Goal: Task Accomplishment & Management: Manage account settings

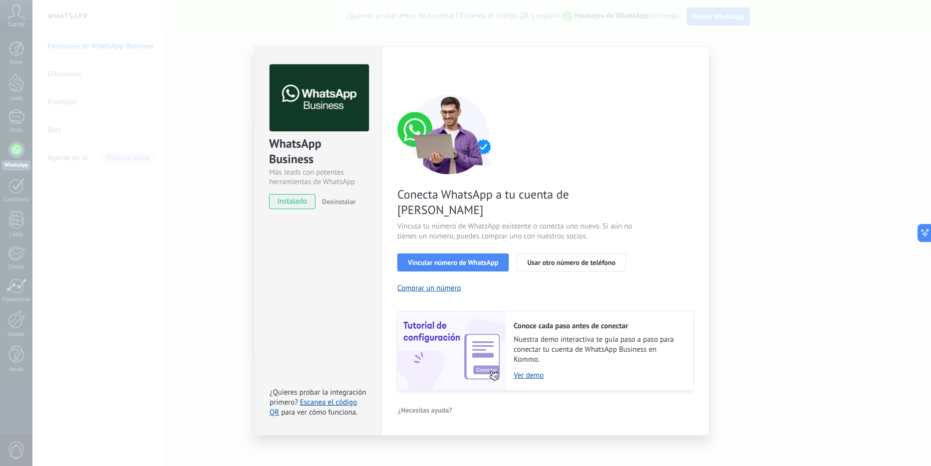
click at [560, 281] on div "Conecta WhatsApp a tu cuenta de Kommo Vincula tu número de WhatsApp existente o…" at bounding box center [545, 242] width 297 height 297
click at [286, 299] on div "WhatsApp Business Más leads con potentes herramientas de WhatsApp instalado Des…" at bounding box center [318, 240] width 128 height 389
click at [758, 273] on div "WhatsApp Business Más leads con potentes herramientas de WhatsApp instalado Des…" at bounding box center [481, 233] width 899 height 466
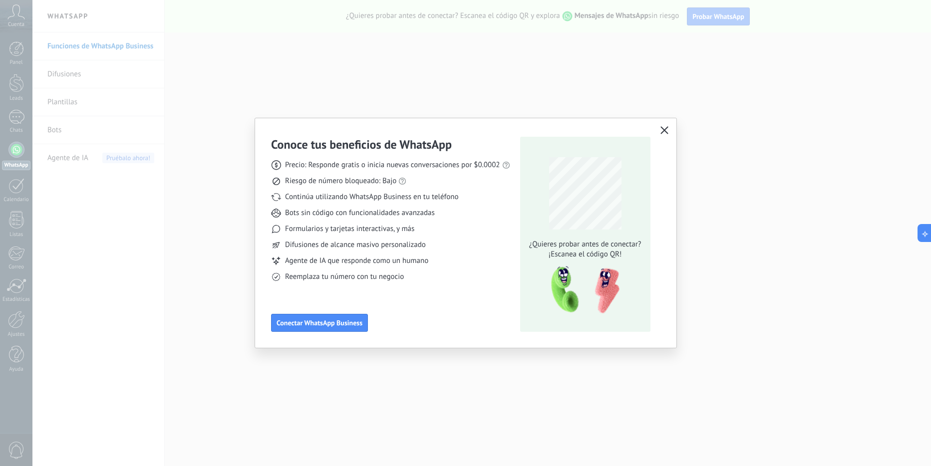
click at [662, 128] on use "button" at bounding box center [663, 129] width 7 height 7
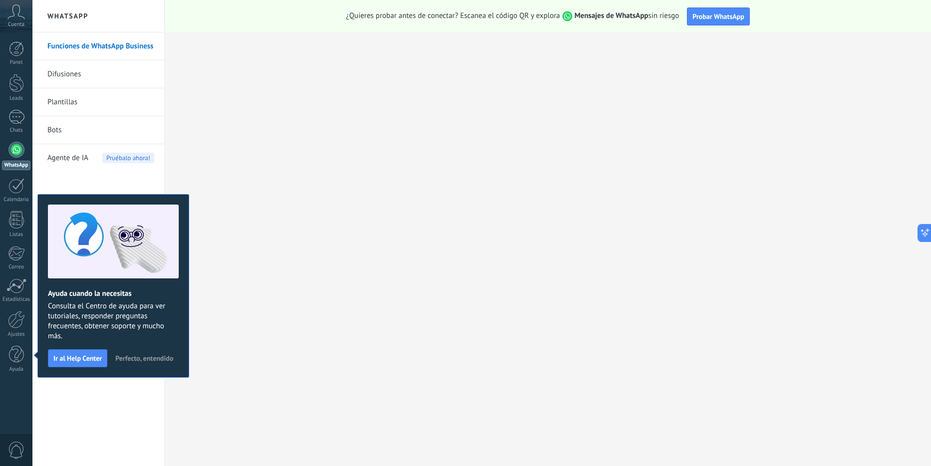
click at [13, 13] on icon at bounding box center [15, 11] width 17 height 15
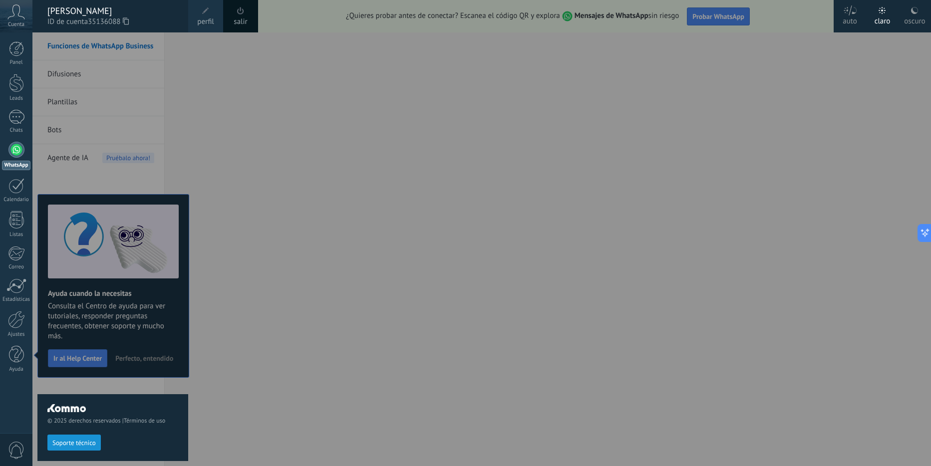
click at [13, 13] on icon at bounding box center [15, 11] width 17 height 15
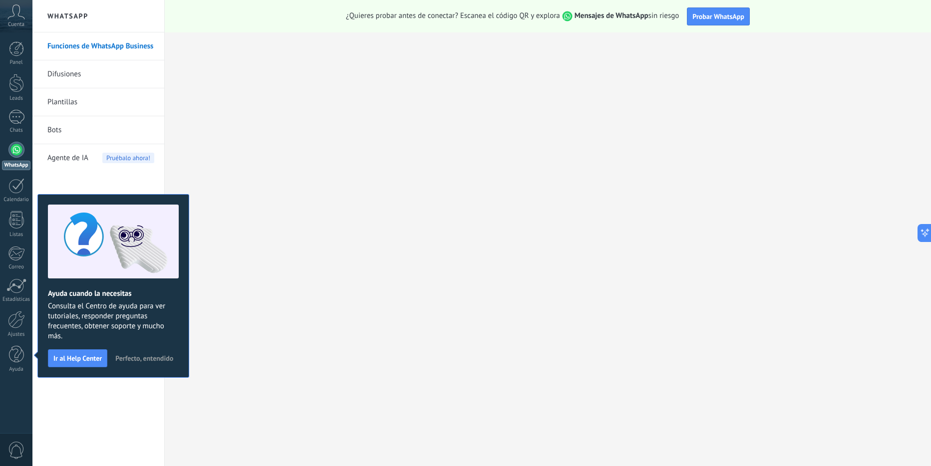
click at [60, 78] on link "Difusiones" at bounding box center [100, 74] width 107 height 28
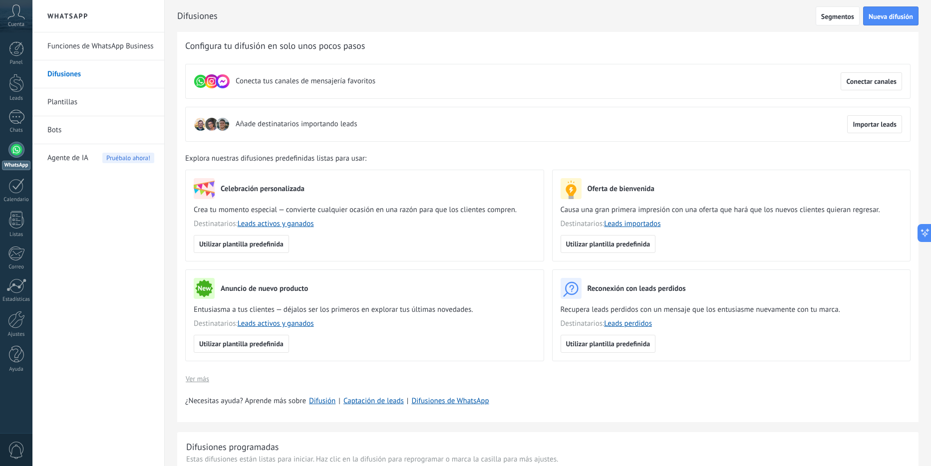
click at [64, 104] on link "Plantillas" at bounding box center [100, 102] width 107 height 28
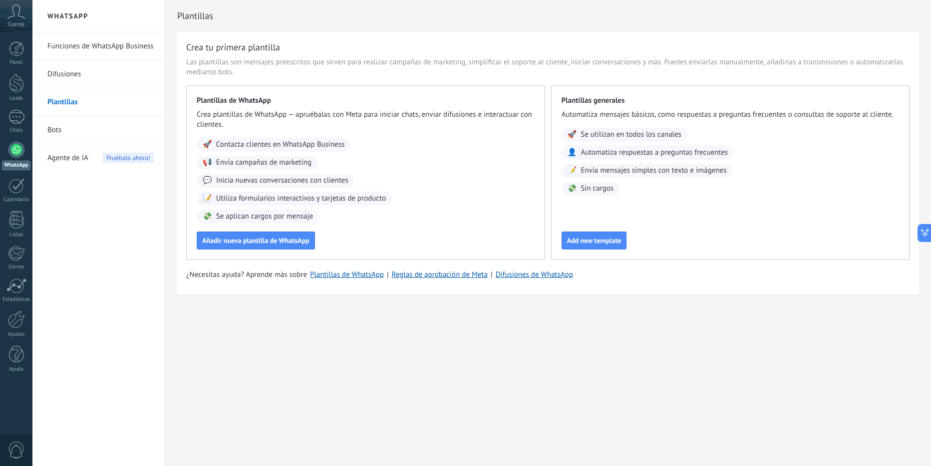
click at [53, 131] on link "Bots" at bounding box center [100, 130] width 107 height 28
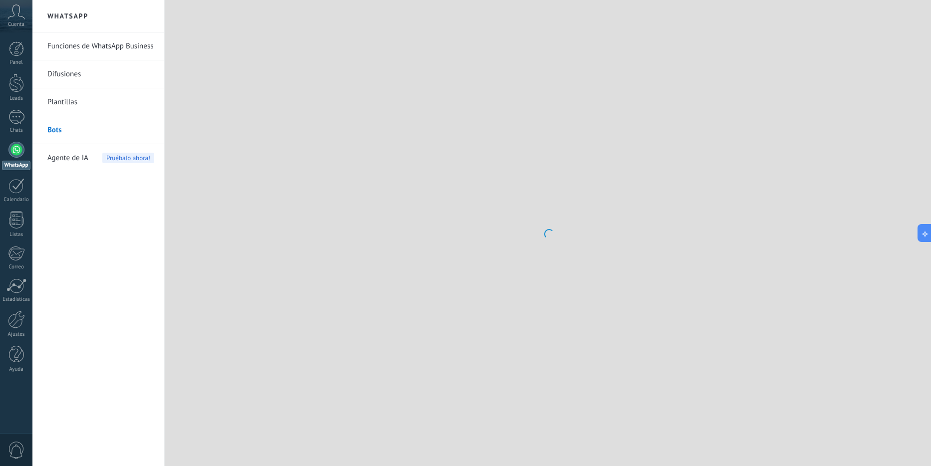
click at [61, 158] on span "Agente de IA" at bounding box center [67, 158] width 41 height 28
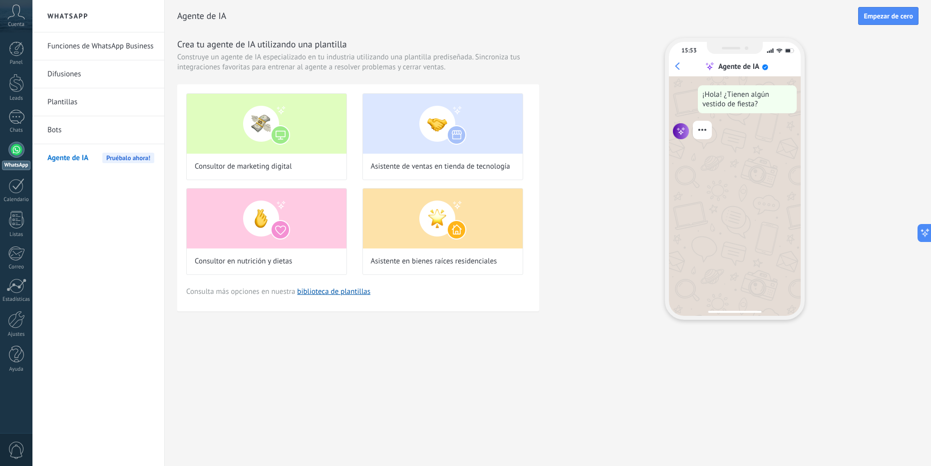
click at [73, 47] on link "Funciones de WhatsApp Business" at bounding box center [100, 46] width 107 height 28
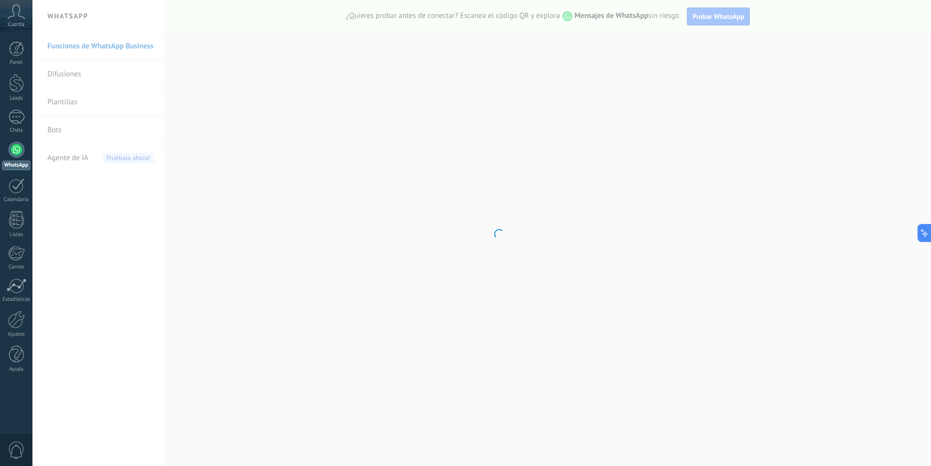
click at [72, 14] on body ".abccls-1,.abccls-2{fill-rule:evenodd}.abccls-2{fill:#fff} .abfcls-1{fill:none}…" at bounding box center [465, 233] width 931 height 466
click at [70, 16] on body ".abccls-1,.abccls-2{fill-rule:evenodd}.abccls-2{fill:#fff} .abfcls-1{fill:none}…" at bounding box center [465, 233] width 931 height 466
click at [585, 141] on body ".abccls-1,.abccls-2{fill-rule:evenodd}.abccls-2{fill:#fff} .abfcls-1{fill:none}…" at bounding box center [465, 233] width 931 height 466
click at [59, 77] on body ".abccls-1,.abccls-2{fill-rule:evenodd}.abccls-2{fill:#fff} .abfcls-1{fill:none}…" at bounding box center [465, 233] width 931 height 466
click at [17, 16] on icon at bounding box center [15, 11] width 17 height 15
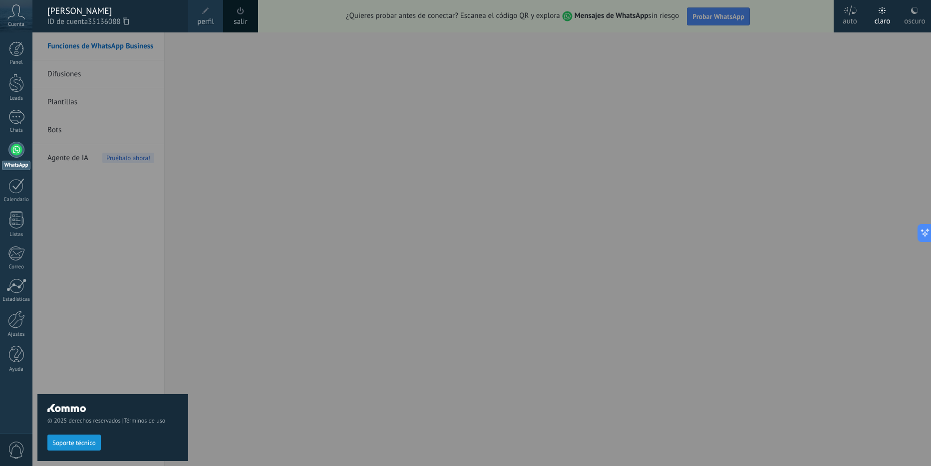
click at [185, 226] on div "© 2025 derechos reservados | Términos de uso Soporte técnico" at bounding box center [112, 249] width 151 height 434
click at [19, 51] on div at bounding box center [16, 48] width 15 height 15
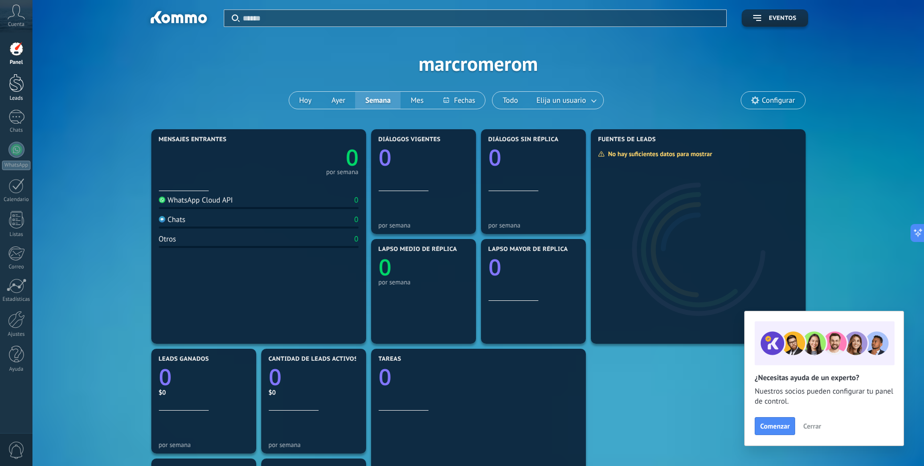
click at [19, 78] on div at bounding box center [16, 83] width 15 height 18
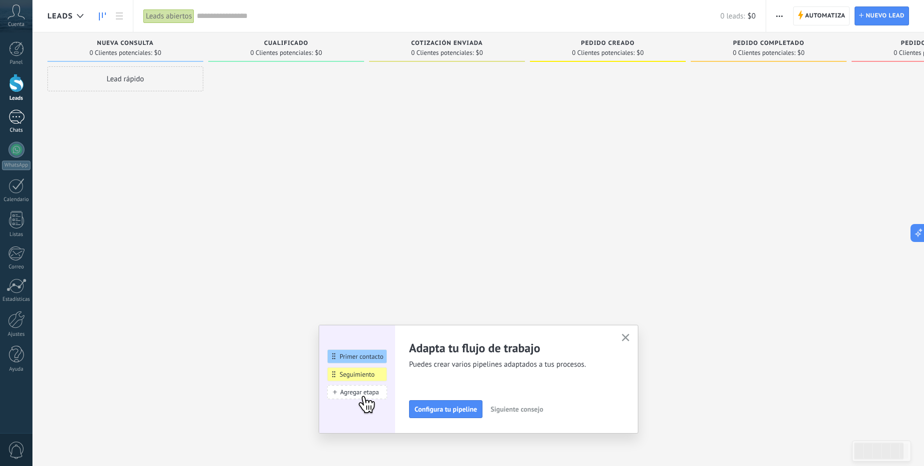
click at [22, 117] on div at bounding box center [16, 117] width 16 height 14
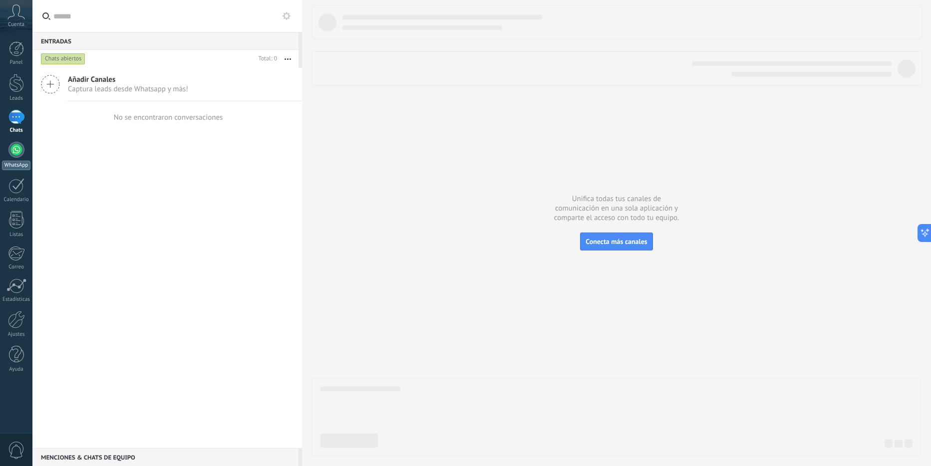
click at [21, 150] on div at bounding box center [16, 150] width 16 height 16
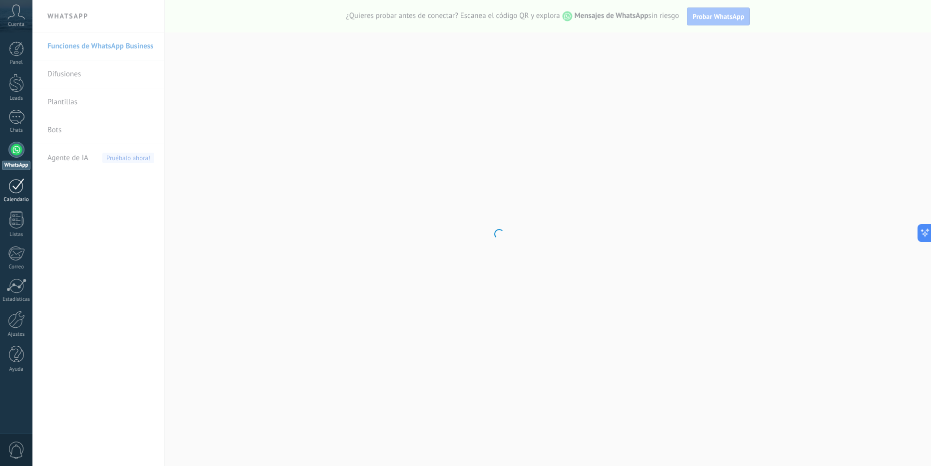
click at [19, 191] on div at bounding box center [16, 185] width 16 height 15
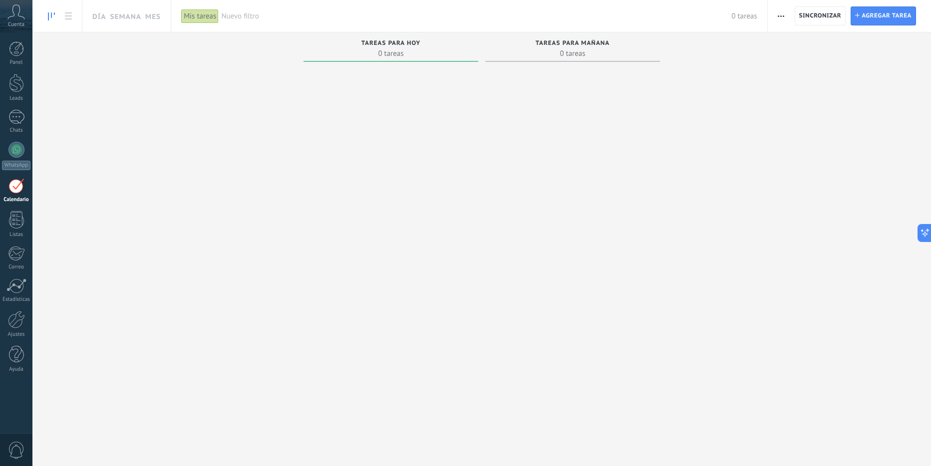
click at [22, 21] on span "Cuenta" at bounding box center [16, 24] width 16 height 6
click at [19, 20] on div "Cuenta" at bounding box center [16, 16] width 32 height 32
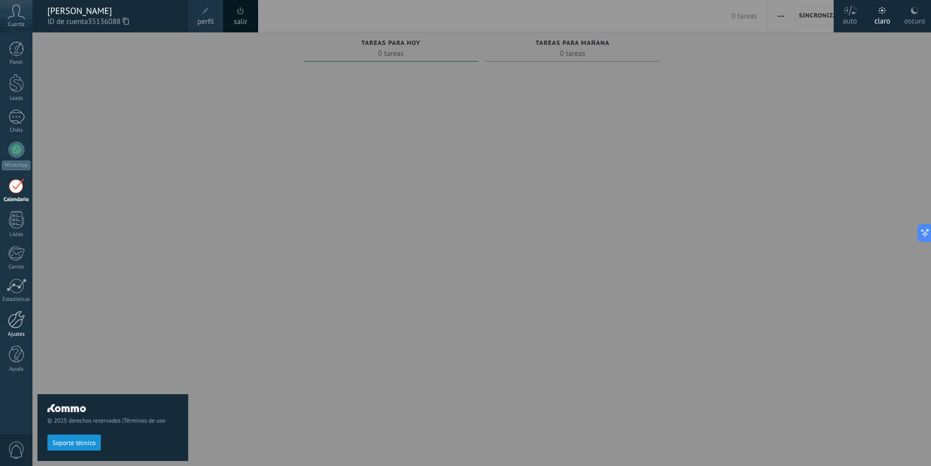
click at [13, 327] on div at bounding box center [16, 319] width 17 height 17
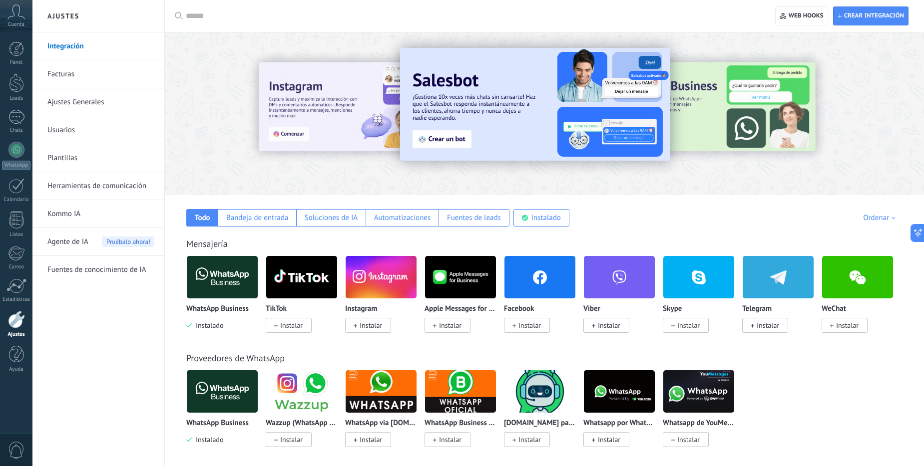
click at [71, 241] on span "Agente de IA" at bounding box center [67, 242] width 41 height 28
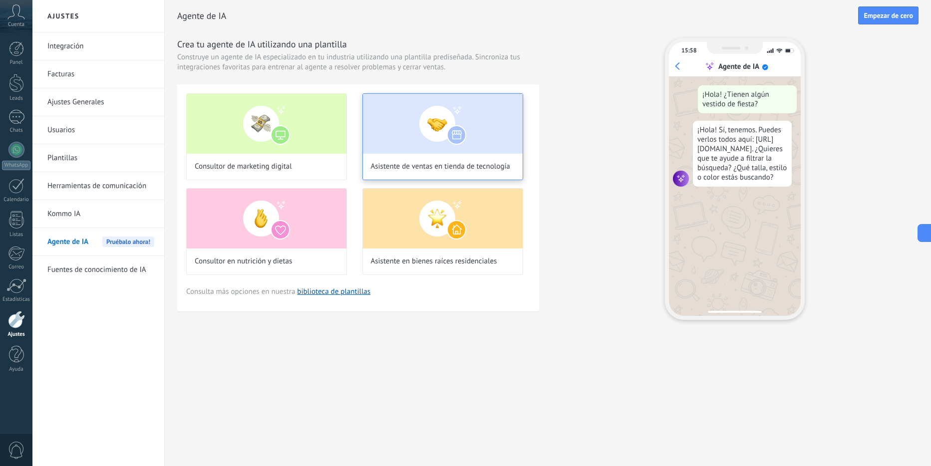
click at [411, 167] on span "Asistente de ventas en tienda de tecnología" at bounding box center [440, 167] width 139 height 10
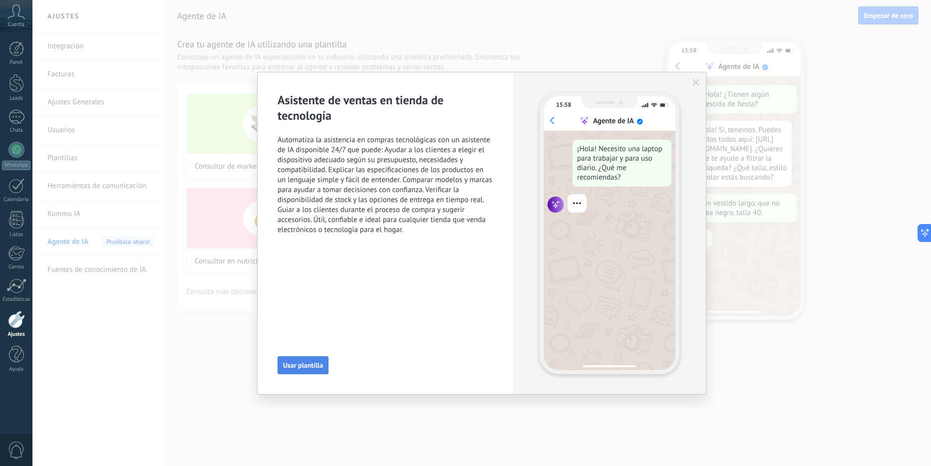
click at [312, 365] on span "Usar plantilla" at bounding box center [303, 365] width 40 height 7
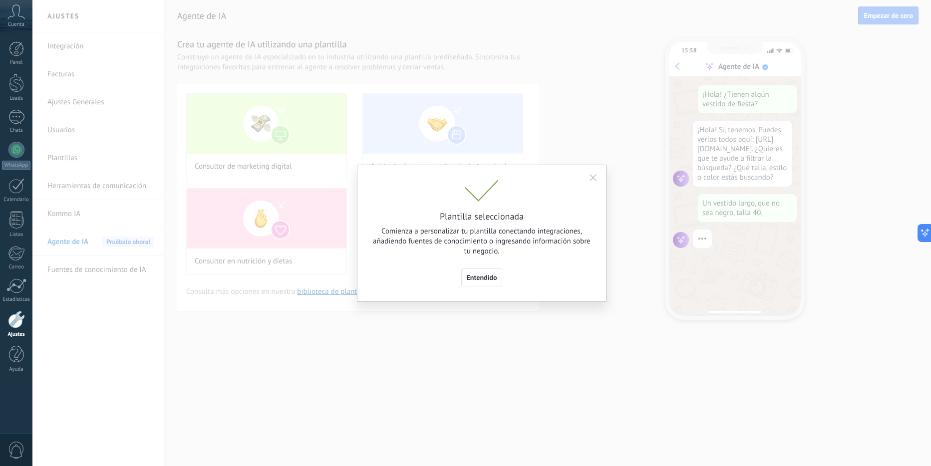
click at [480, 278] on span "Entendido" at bounding box center [482, 277] width 30 height 7
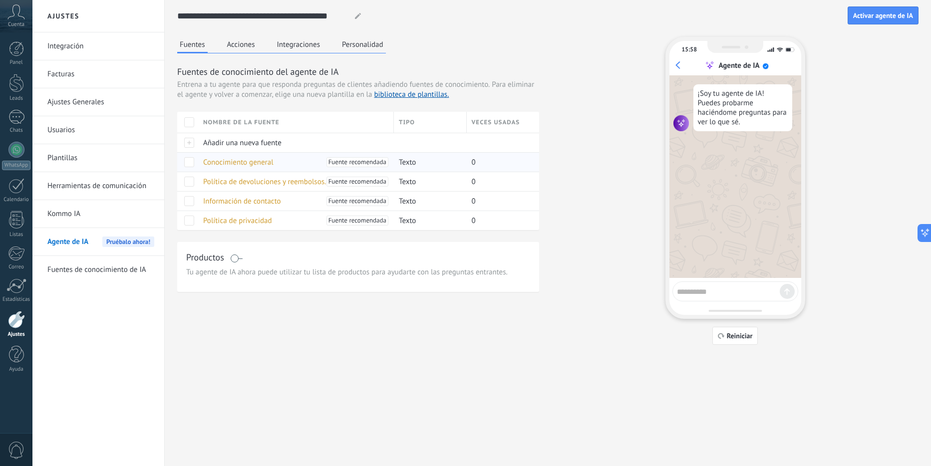
click at [191, 163] on span at bounding box center [189, 162] width 10 height 10
click at [190, 203] on span at bounding box center [189, 201] width 10 height 10
click at [116, 270] on link "Fuentes de conocimiento de IA" at bounding box center [100, 270] width 107 height 28
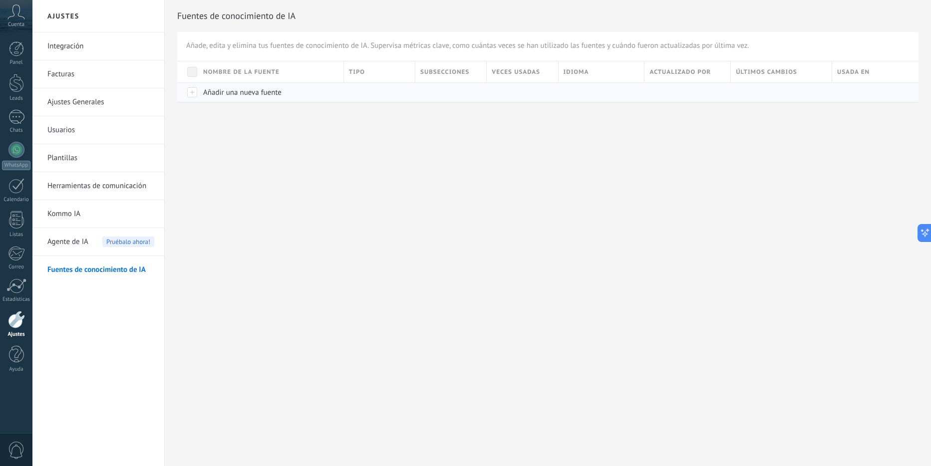
click at [194, 94] on div at bounding box center [187, 91] width 21 height 19
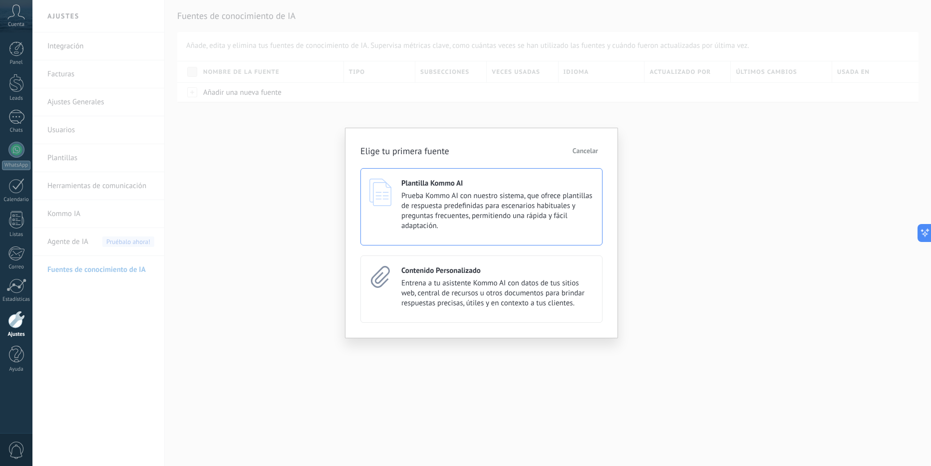
click at [439, 202] on span "Prueba Kommo AI con nuestro sistema, que ofrece plantillas de respuesta predefi…" at bounding box center [497, 211] width 192 height 40
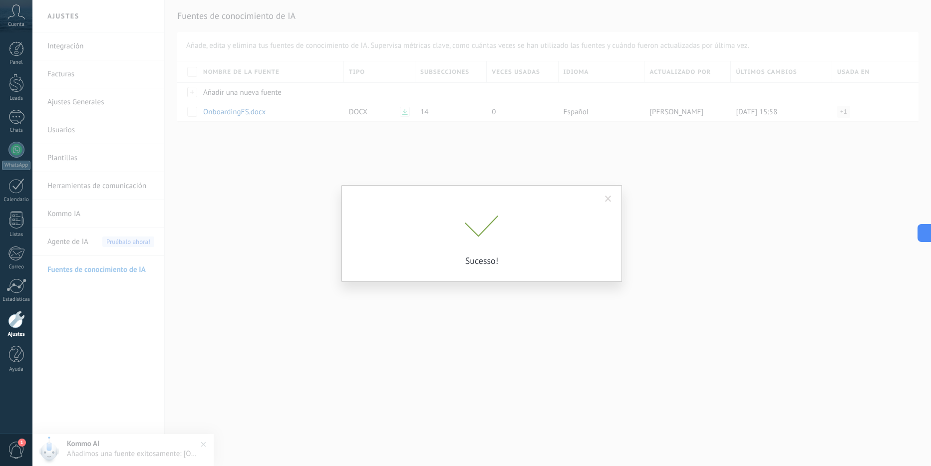
click at [437, 257] on p "Sucesso!" at bounding box center [482, 260] width 250 height 11
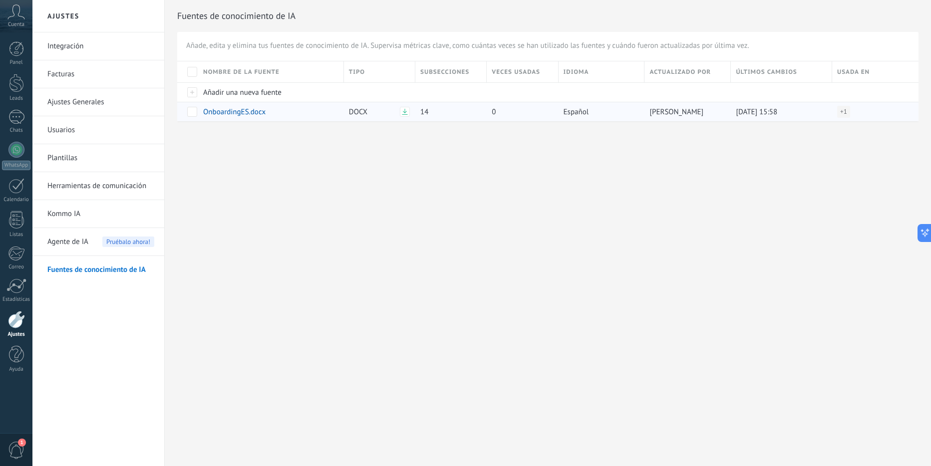
click at [192, 110] on span at bounding box center [192, 112] width 10 height 10
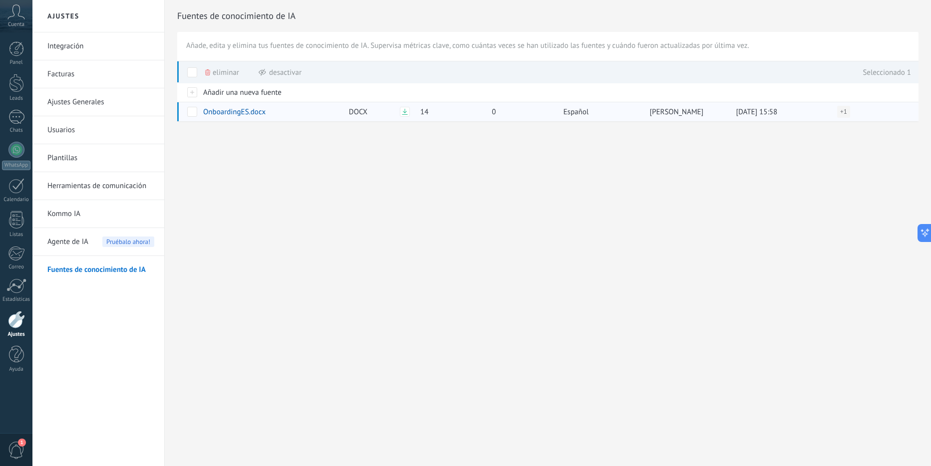
click at [193, 114] on span at bounding box center [192, 112] width 10 height 10
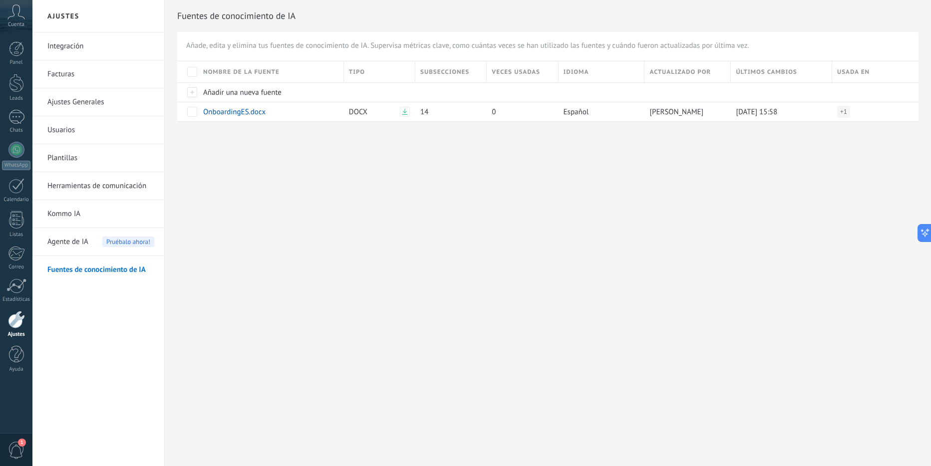
click at [81, 264] on link "Fuentes de conocimiento de IA" at bounding box center [100, 270] width 107 height 28
click at [81, 269] on link "Fuentes de conocimiento de IA" at bounding box center [100, 270] width 107 height 28
click at [196, 94] on div at bounding box center [187, 91] width 21 height 19
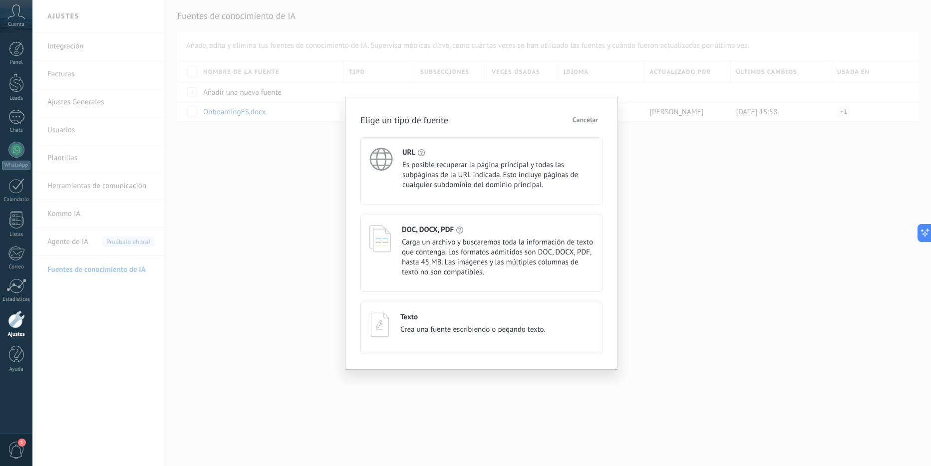
click at [584, 120] on span "Cancelar" at bounding box center [585, 119] width 25 height 7
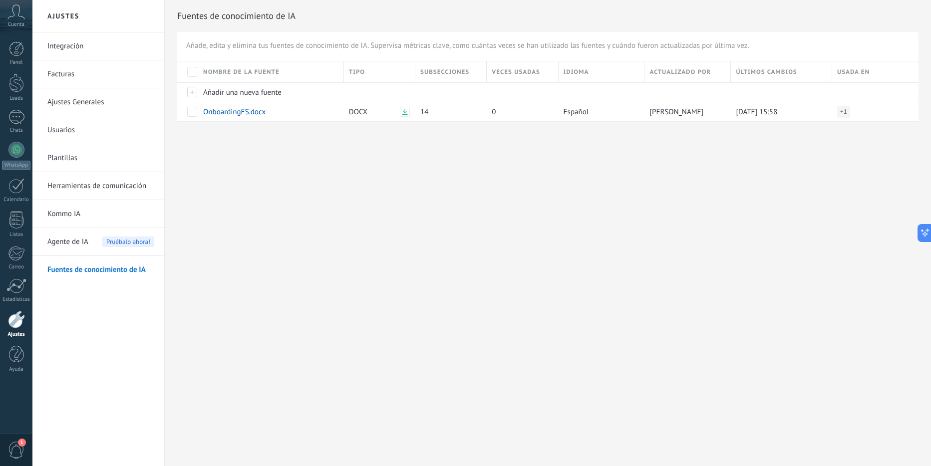
click at [70, 244] on span "Agente de IA" at bounding box center [67, 242] width 41 height 28
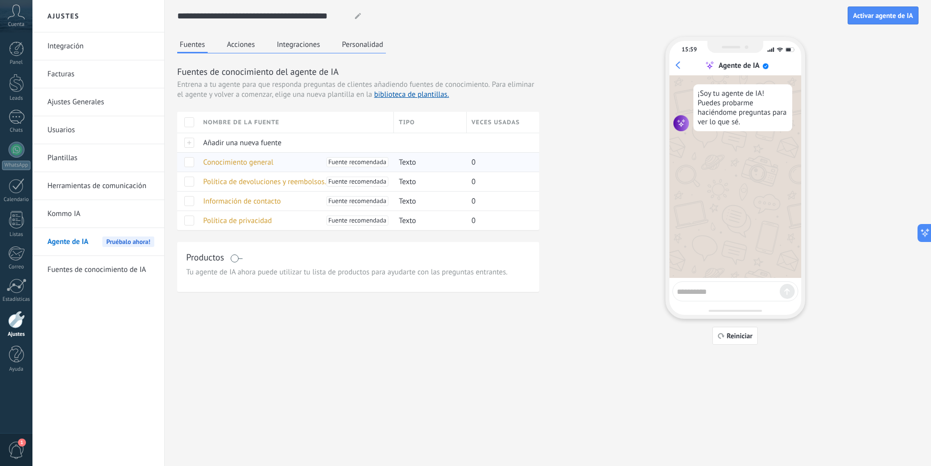
click at [190, 164] on span at bounding box center [189, 162] width 10 height 10
click at [190, 200] on span at bounding box center [189, 201] width 10 height 10
click at [190, 221] on span at bounding box center [189, 221] width 10 height 10
click at [869, 16] on span "Activar agente de IA" at bounding box center [883, 15] width 60 height 7
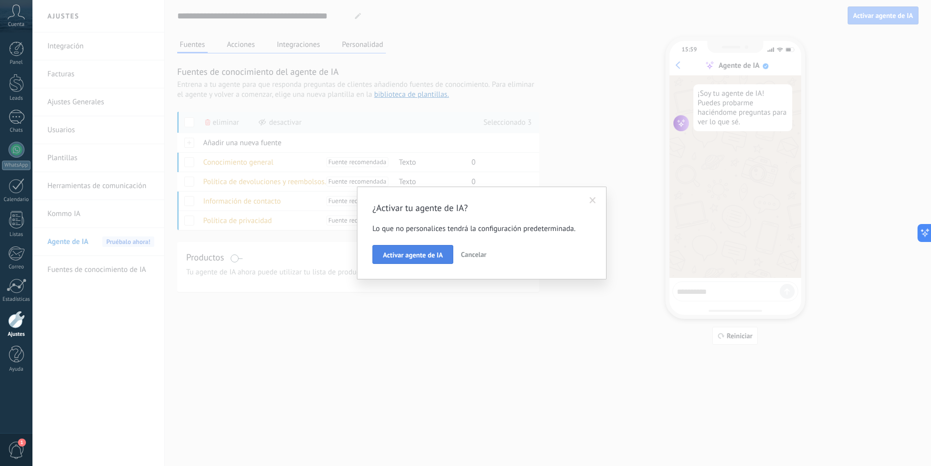
click at [420, 249] on button "Activar agente de IA" at bounding box center [412, 254] width 81 height 19
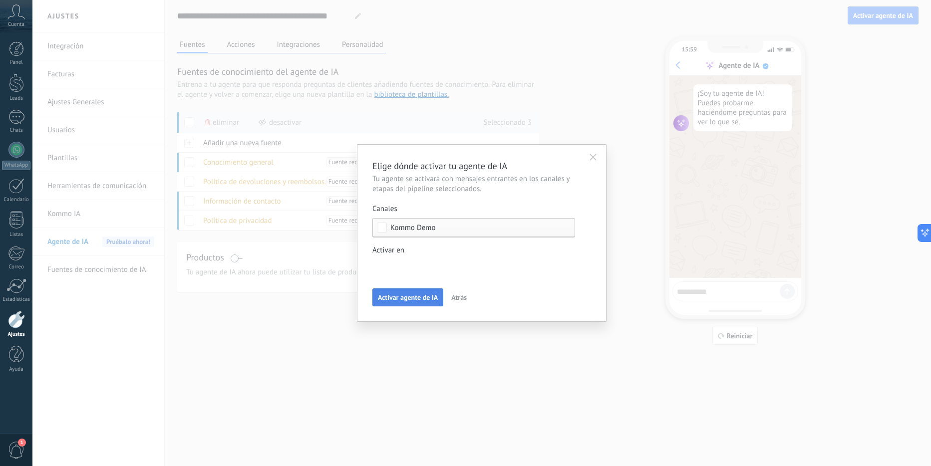
click at [413, 304] on button "Activar agente de IA" at bounding box center [407, 298] width 71 height 18
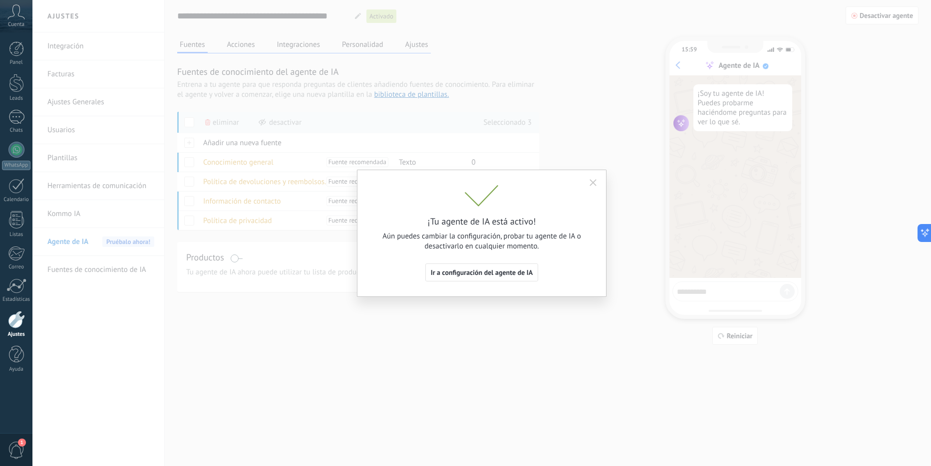
click at [470, 275] on span "Ir a configuración del agente de IA" at bounding box center [482, 272] width 102 height 7
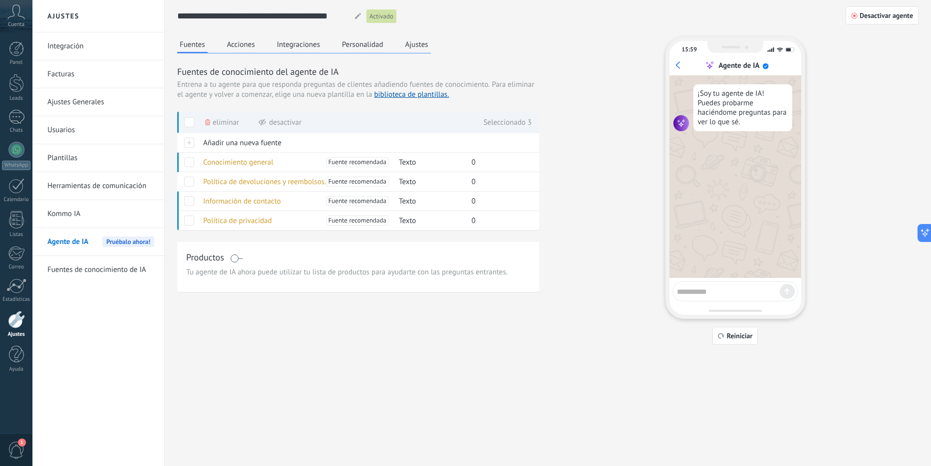
click at [94, 270] on link "Fuentes de conocimiento de IA" at bounding box center [100, 270] width 107 height 28
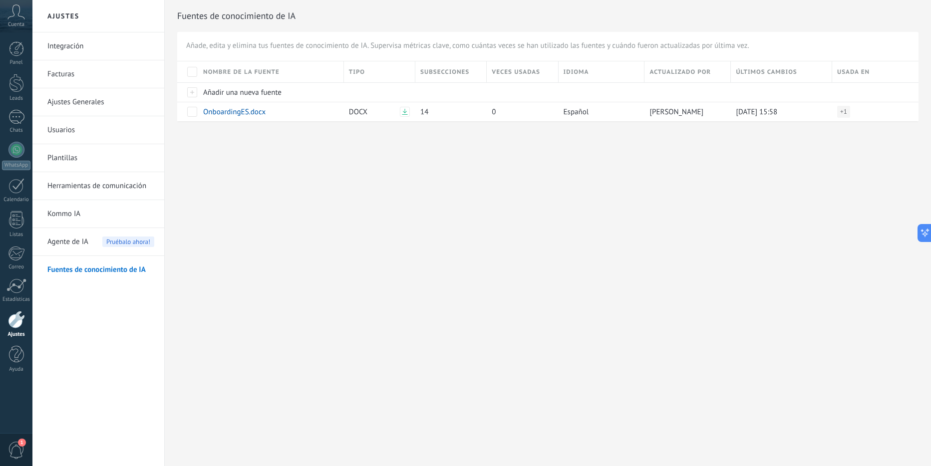
click at [90, 238] on div "Agente de IA Pruébalo ahora!" at bounding box center [100, 242] width 107 height 28
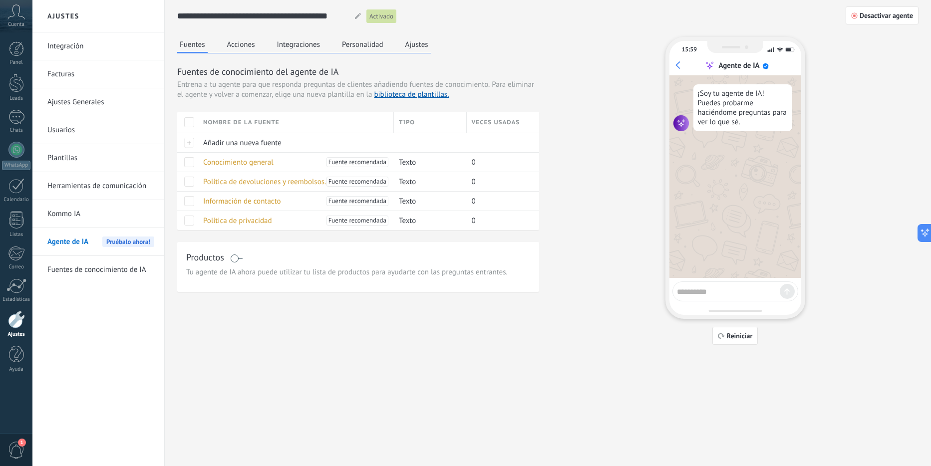
click at [93, 271] on link "Fuentes de conocimiento de IA" at bounding box center [100, 270] width 107 height 28
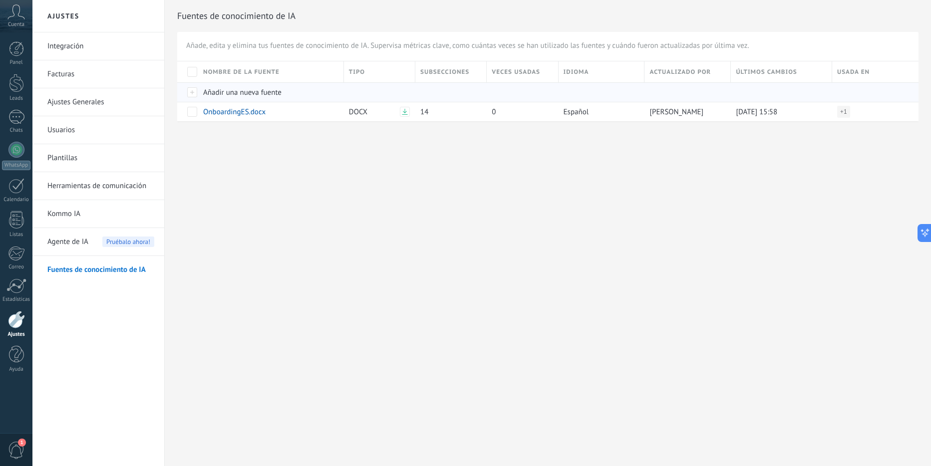
click at [194, 90] on div at bounding box center [187, 91] width 21 height 19
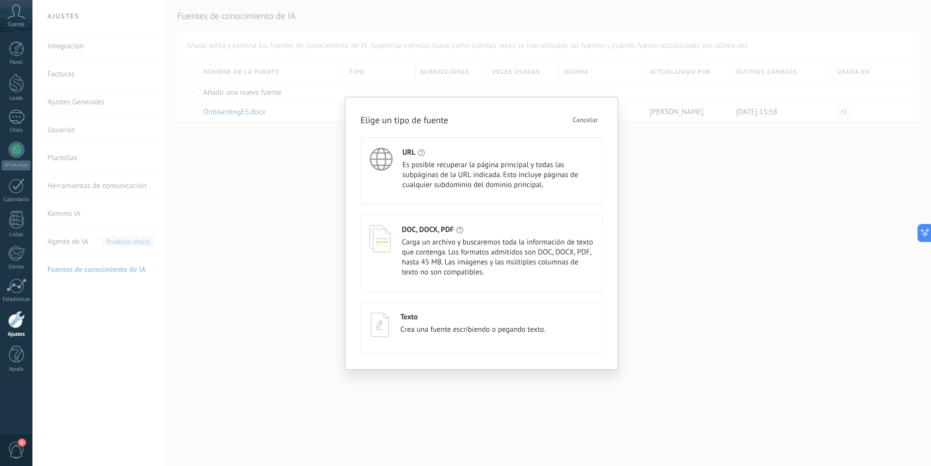
click at [486, 178] on span "Es posible recuperar la página principal y todas las subpáginas de la URL indic…" at bounding box center [497, 175] width 191 height 30
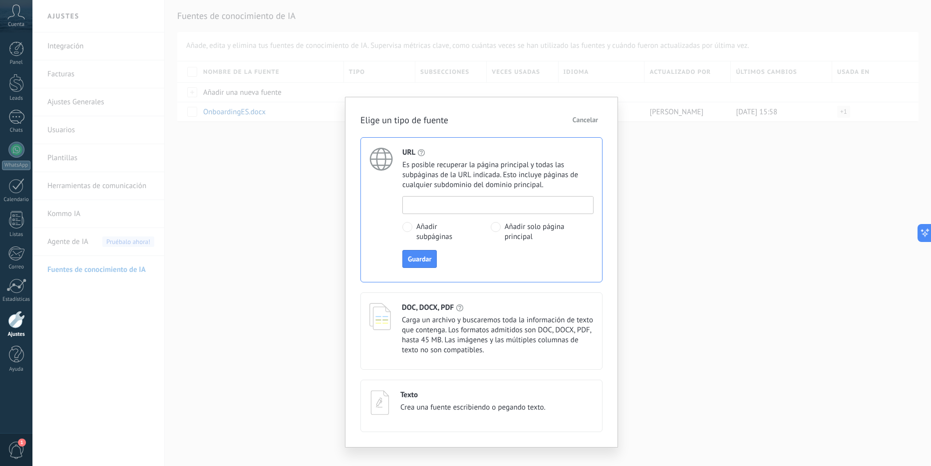
click at [465, 206] on input at bounding box center [498, 205] width 190 height 16
click at [208, 240] on div "Elige un tipo de fuente Cancelar URL Es posible recuperar la página principal y…" at bounding box center [481, 233] width 899 height 466
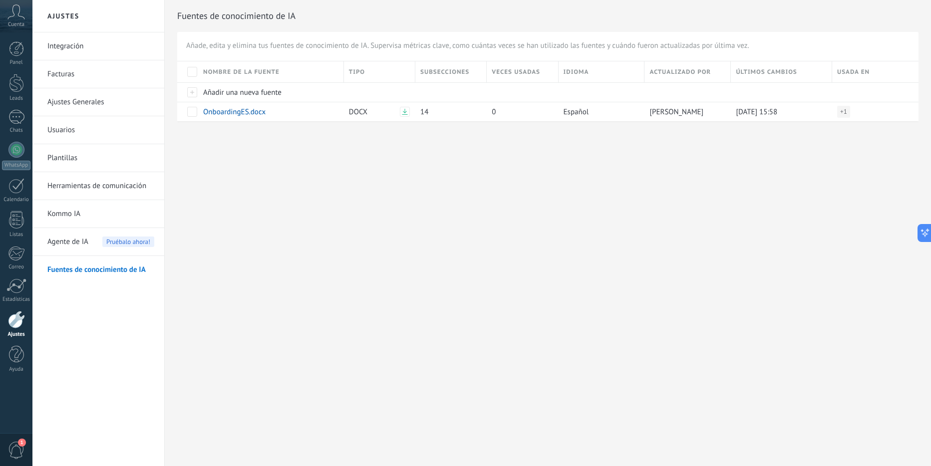
click at [72, 47] on link "Integración" at bounding box center [100, 46] width 107 height 28
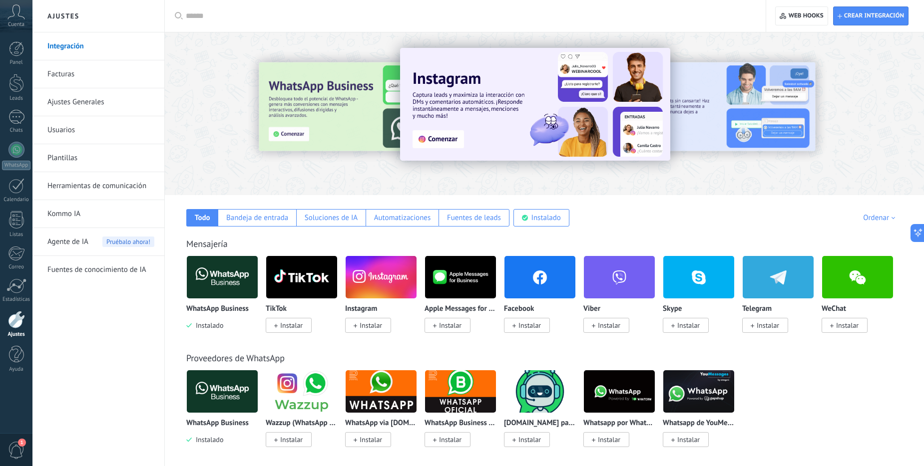
click at [72, 184] on link "Herramientas de comunicación" at bounding box center [100, 186] width 107 height 28
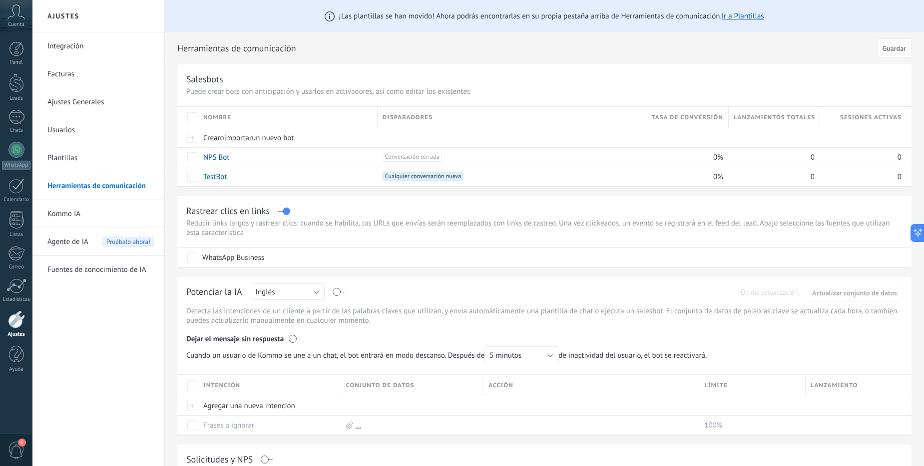
click at [12, 11] on use at bounding box center [16, 11] width 17 height 14
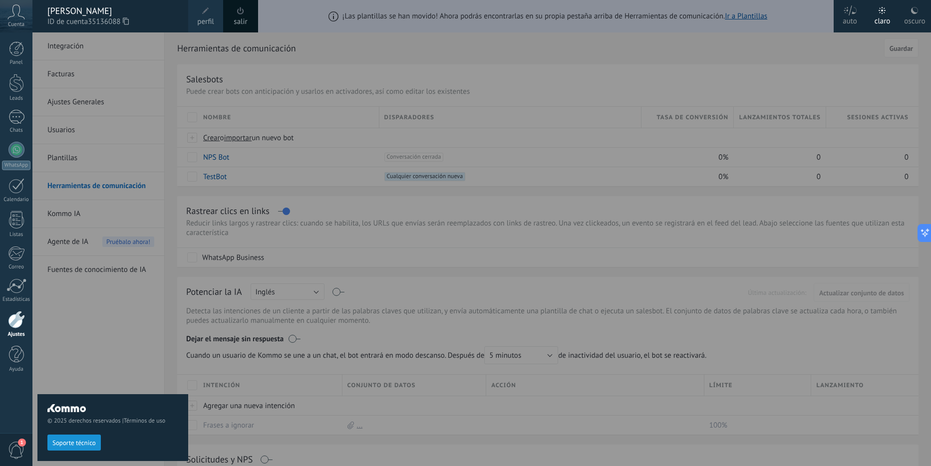
click at [12, 12] on icon at bounding box center [15, 11] width 17 height 15
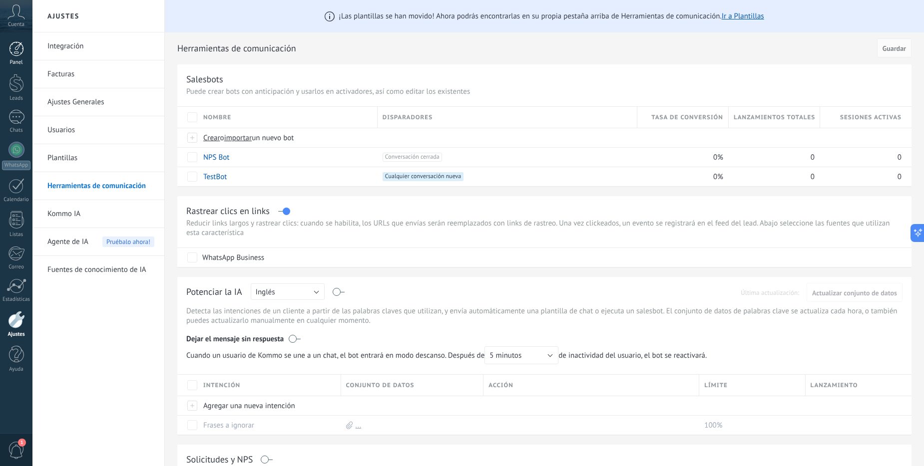
click at [13, 42] on div at bounding box center [16, 48] width 15 height 15
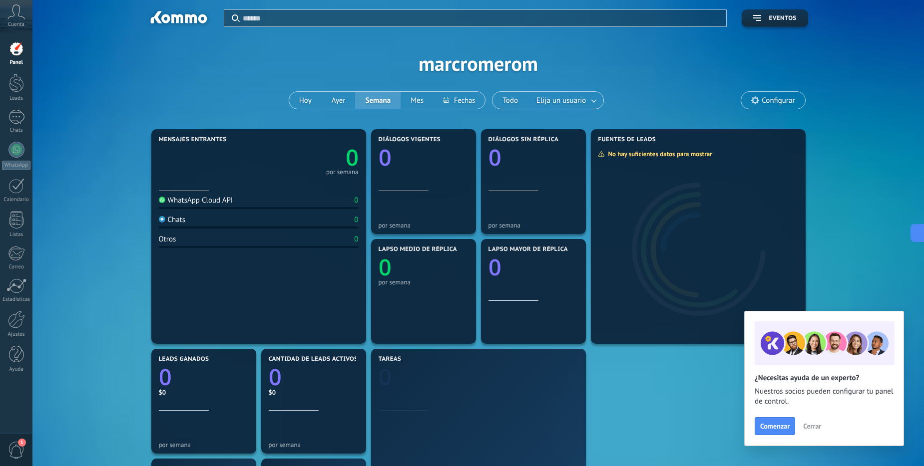
click at [13, 18] on icon at bounding box center [15, 11] width 17 height 15
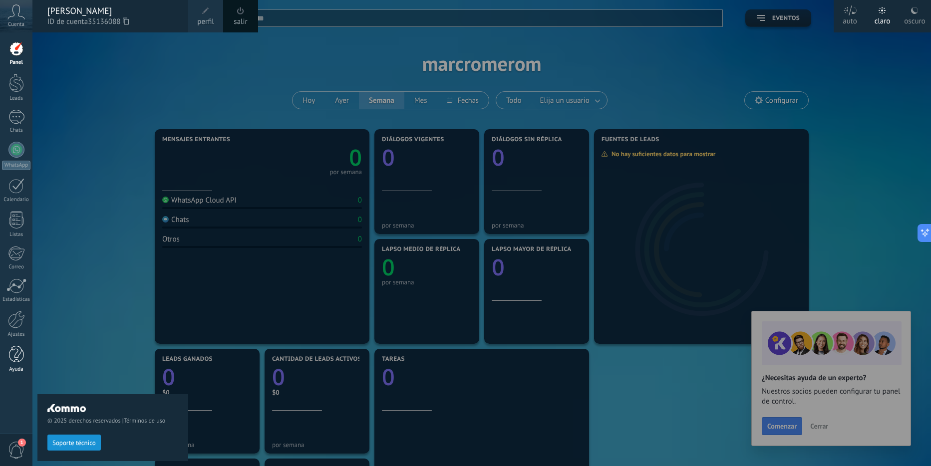
click at [19, 358] on div at bounding box center [16, 354] width 15 height 17
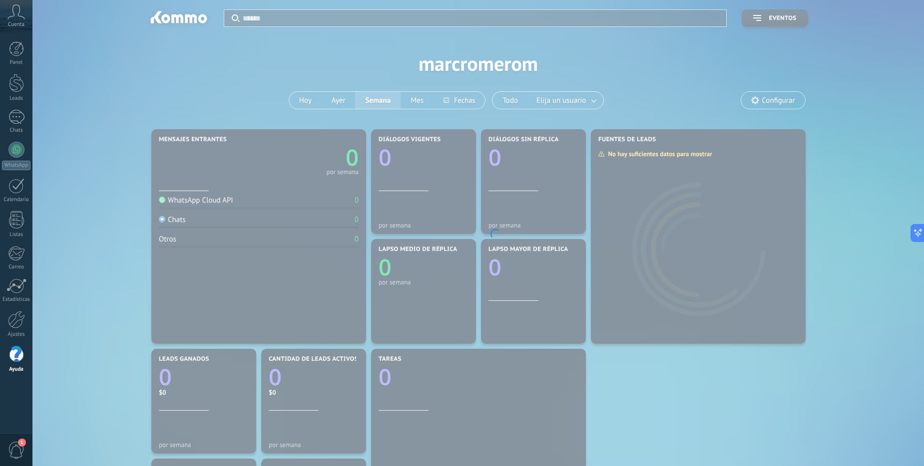
click at [19, 358] on div at bounding box center [16, 354] width 15 height 17
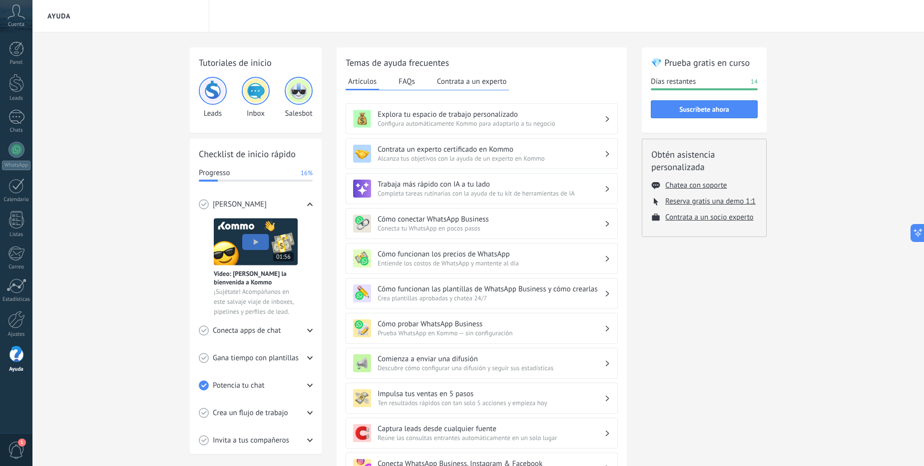
click at [20, 357] on div at bounding box center [16, 354] width 15 height 17
click at [19, 327] on div at bounding box center [16, 319] width 17 height 17
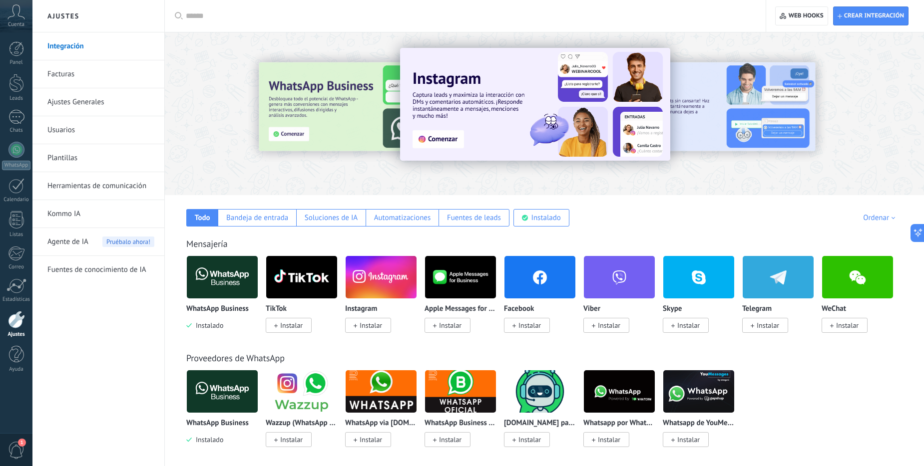
click at [81, 240] on span "Agente de IA" at bounding box center [67, 242] width 41 height 28
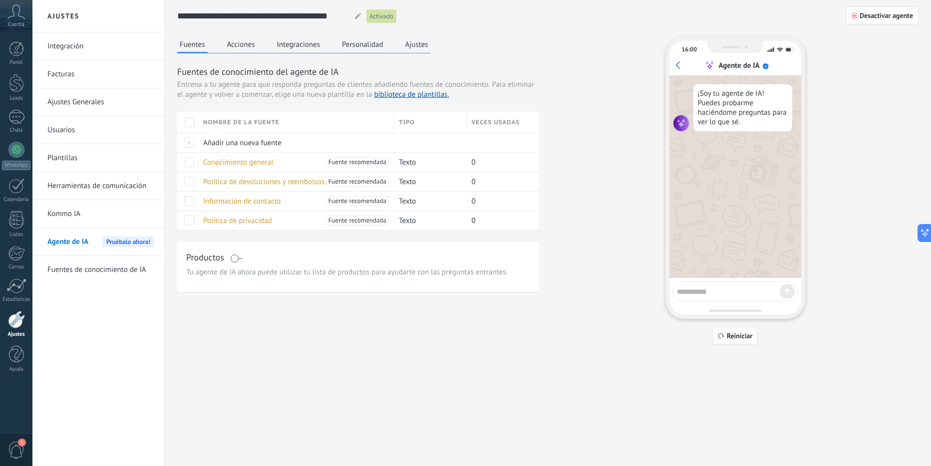
click at [750, 335] on span "Reiniciar" at bounding box center [740, 335] width 26 height 7
click at [710, 293] on textarea at bounding box center [728, 290] width 103 height 12
type textarea "****"
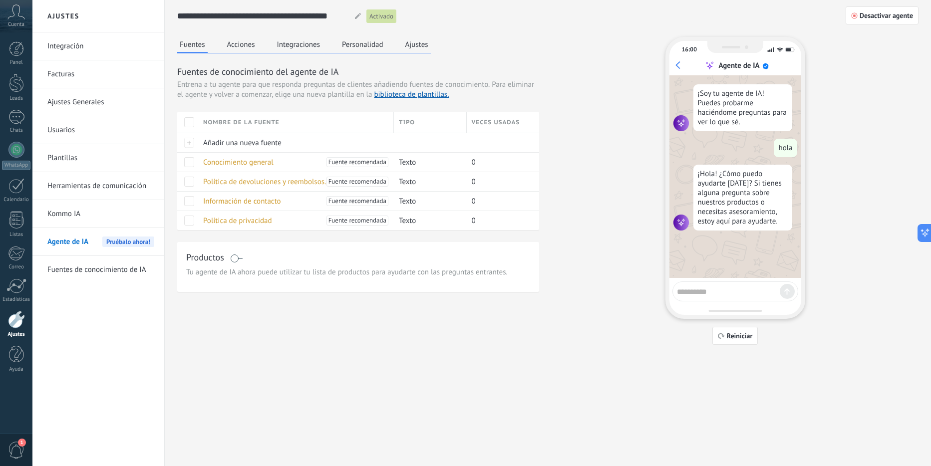
click at [727, 291] on textarea at bounding box center [728, 290] width 103 height 12
click at [98, 218] on link "Kommo IA" at bounding box center [100, 214] width 107 height 28
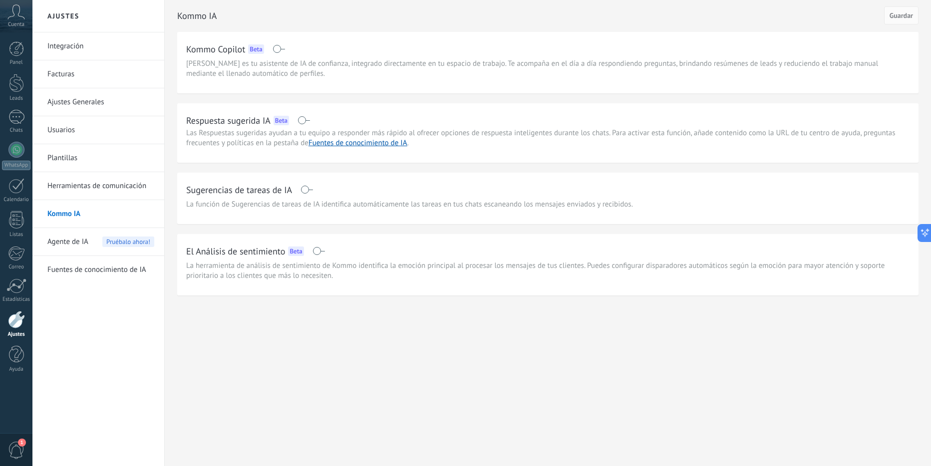
click at [75, 244] on span "Agente de IA" at bounding box center [67, 242] width 41 height 28
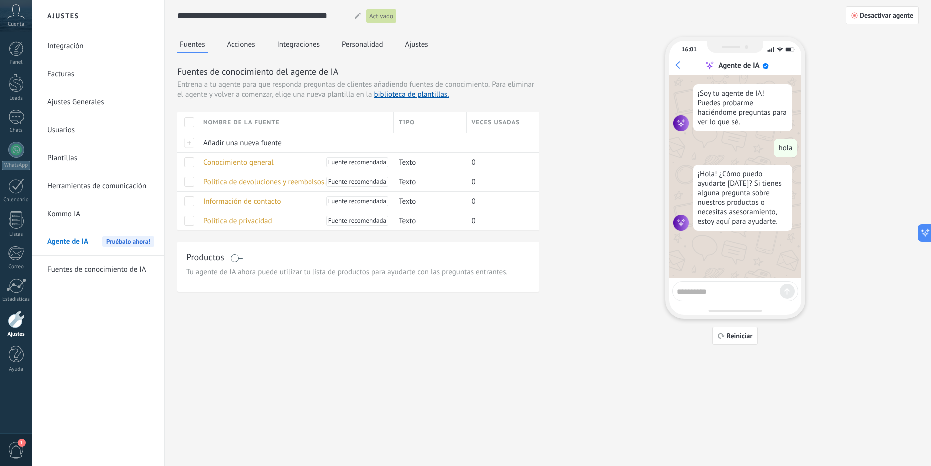
click at [87, 271] on link "Fuentes de conocimiento de IA" at bounding box center [100, 270] width 107 height 28
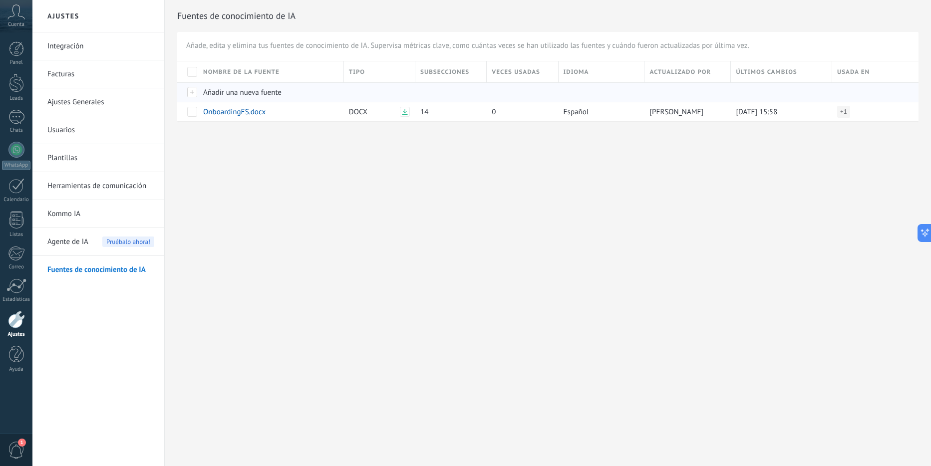
click at [195, 95] on div at bounding box center [187, 91] width 21 height 19
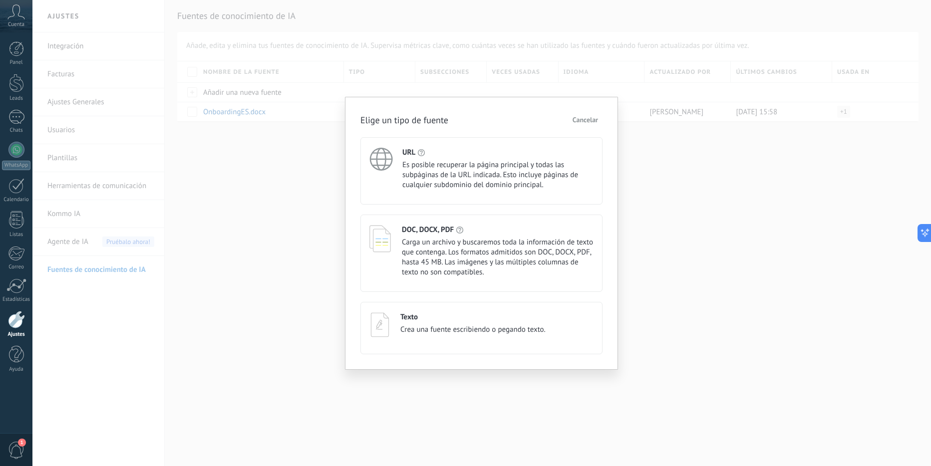
click at [463, 181] on span "Es posible recuperar la página principal y todas las subpáginas de la URL indic…" at bounding box center [497, 175] width 191 height 30
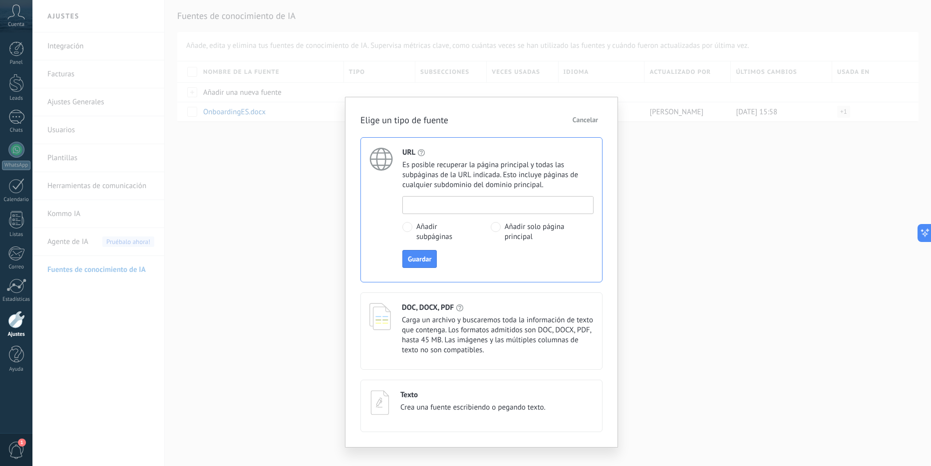
click at [453, 205] on input at bounding box center [498, 205] width 190 height 16
type input "**********"
click at [421, 256] on span "Guardar" at bounding box center [419, 259] width 23 height 7
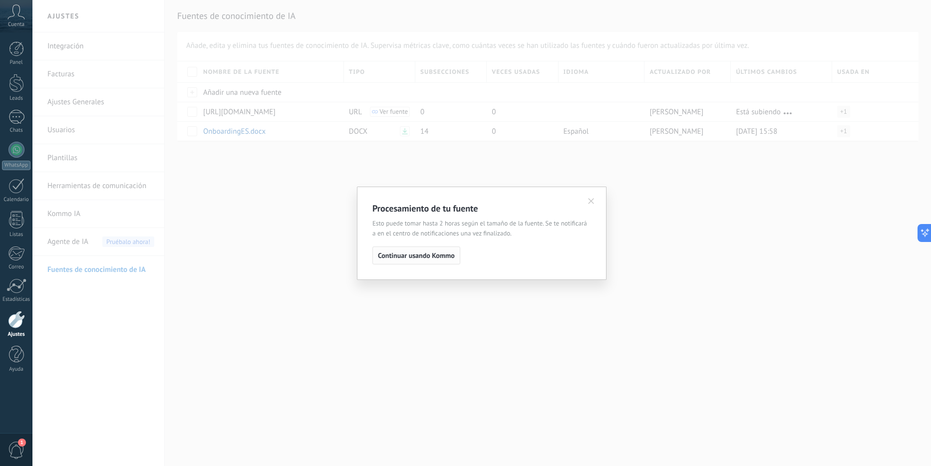
click at [437, 254] on span "Continuar usando Kommo" at bounding box center [416, 255] width 77 height 7
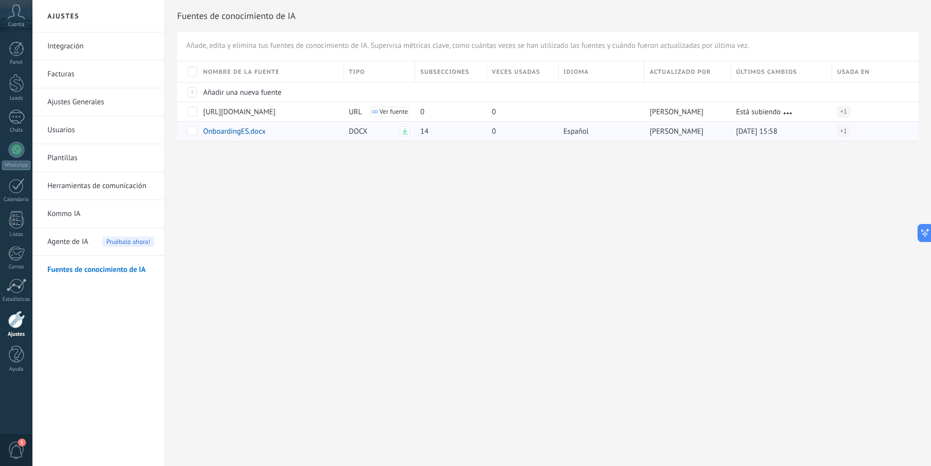
click at [193, 133] on span at bounding box center [192, 131] width 10 height 10
click at [205, 129] on icon at bounding box center [204, 131] width 5 height 6
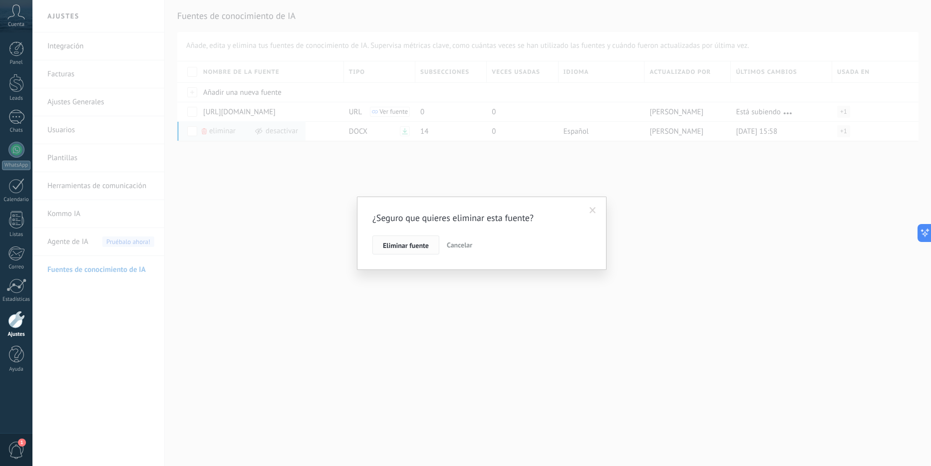
click at [400, 241] on button "Eliminar fuente" at bounding box center [405, 245] width 67 height 19
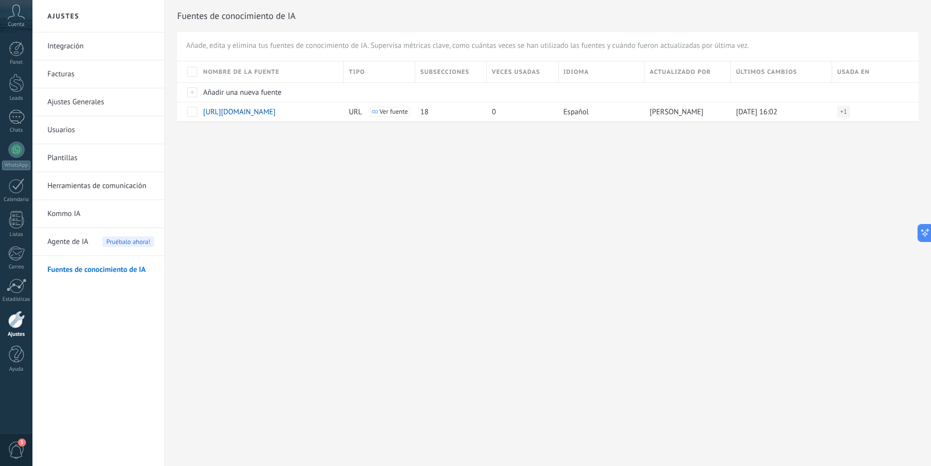
click at [69, 244] on span "Agente de IA" at bounding box center [67, 242] width 41 height 28
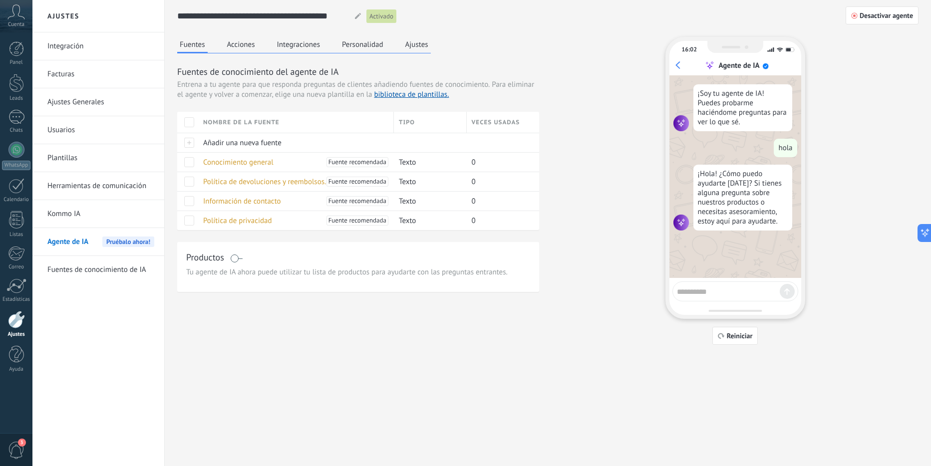
click at [238, 47] on button "Acciones" at bounding box center [241, 44] width 33 height 15
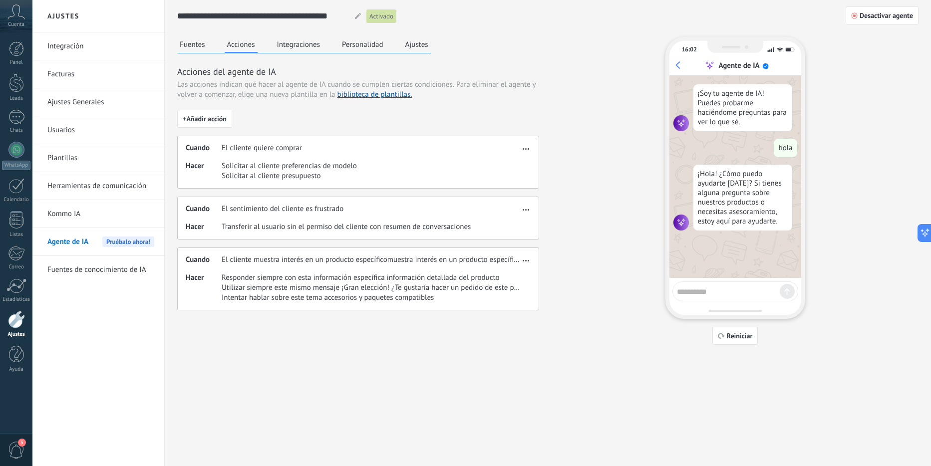
click at [309, 43] on button "Integraciones" at bounding box center [299, 44] width 48 height 15
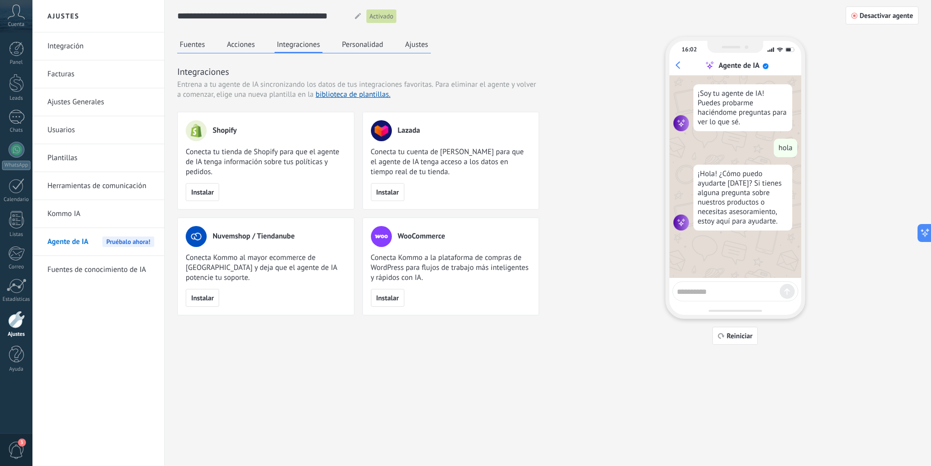
click at [376, 42] on button "Personalidad" at bounding box center [362, 44] width 46 height 15
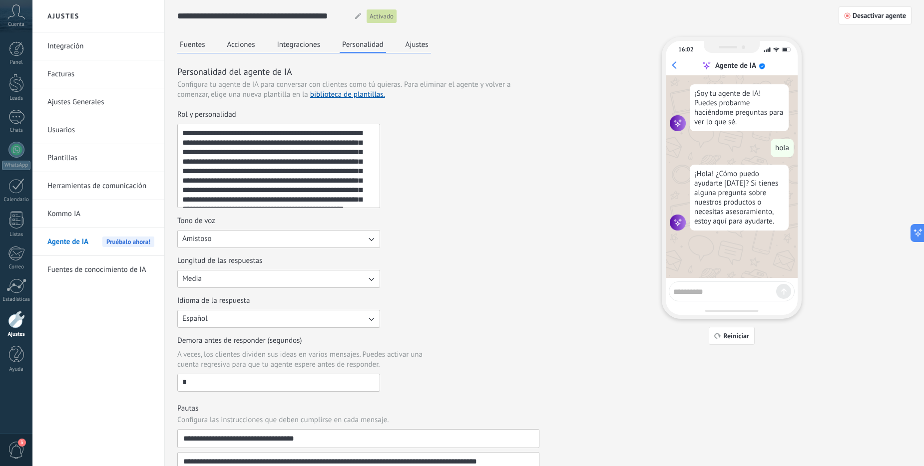
click at [285, 282] on button "Media" at bounding box center [278, 279] width 203 height 18
click at [268, 284] on li "Corta" at bounding box center [275, 279] width 208 height 17
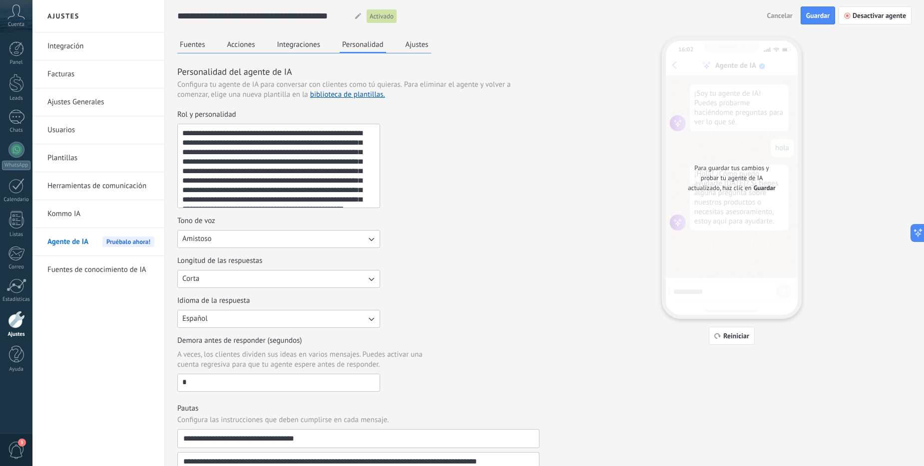
click at [196, 43] on button "Fuentes" at bounding box center [192, 44] width 30 height 15
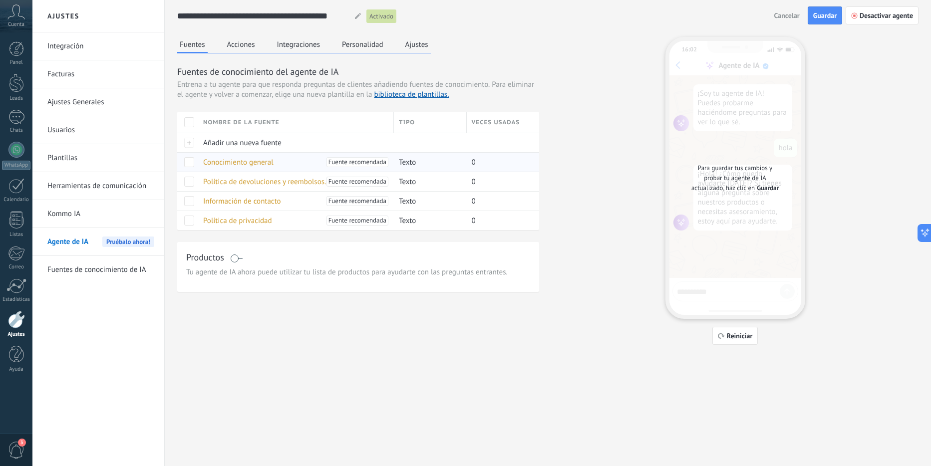
click at [191, 160] on span at bounding box center [189, 162] width 10 height 10
click at [190, 184] on span at bounding box center [189, 182] width 10 height 10
click at [190, 197] on span at bounding box center [189, 201] width 10 height 10
click at [189, 220] on span at bounding box center [189, 221] width 10 height 10
click at [818, 12] on span "Guardar" at bounding box center [824, 15] width 23 height 7
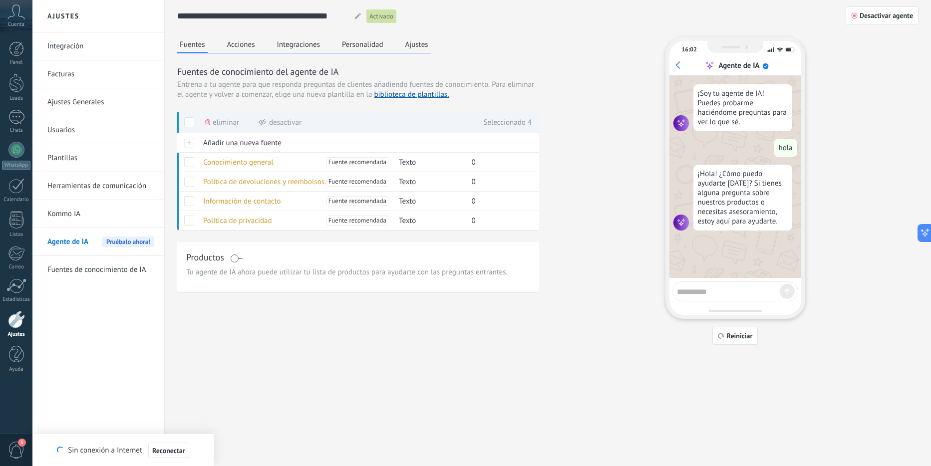
click at [60, 20] on h2 "Ajustes" at bounding box center [98, 16] width 107 height 32
click at [710, 293] on textarea at bounding box center [728, 290] width 103 height 12
type textarea "**********"
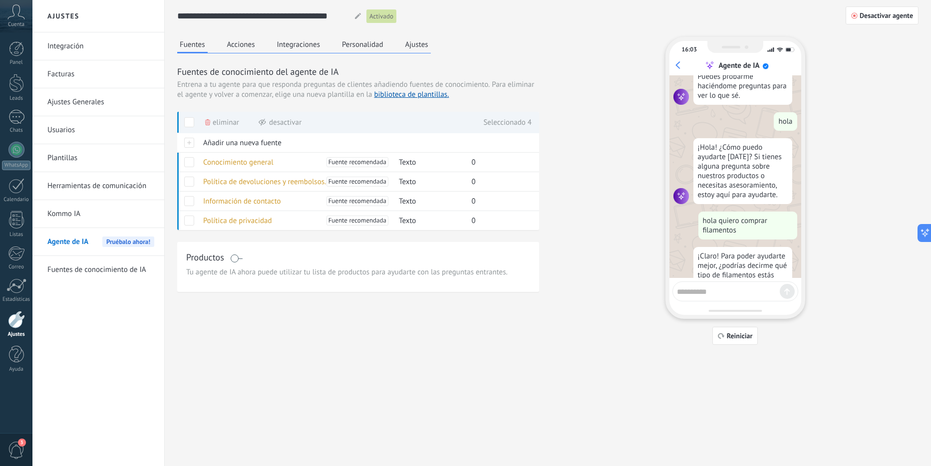
scroll to position [64, 0]
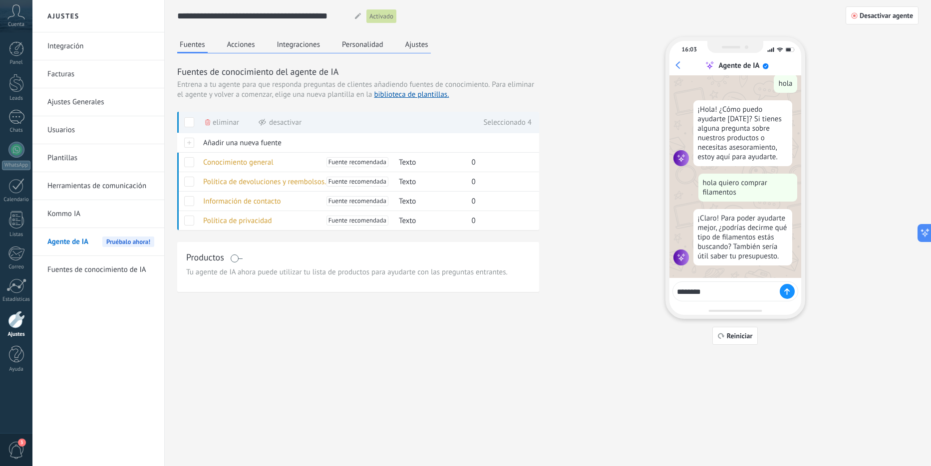
type textarea "*********"
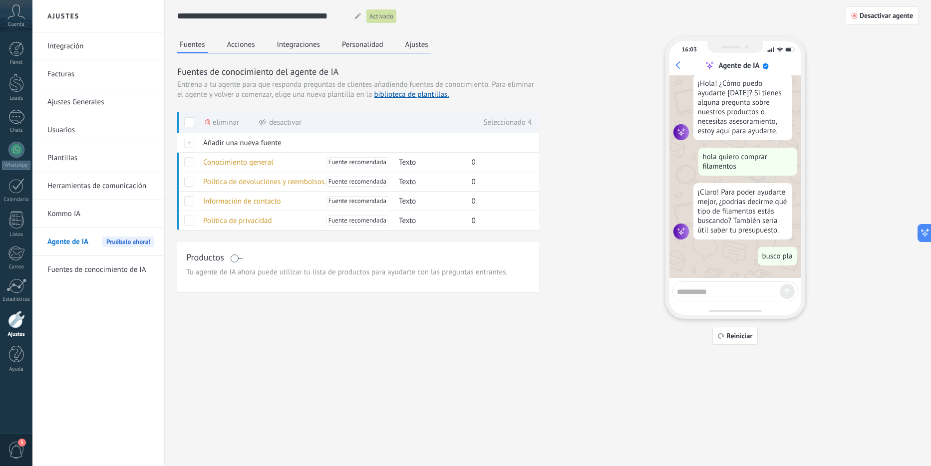
scroll to position [116, 0]
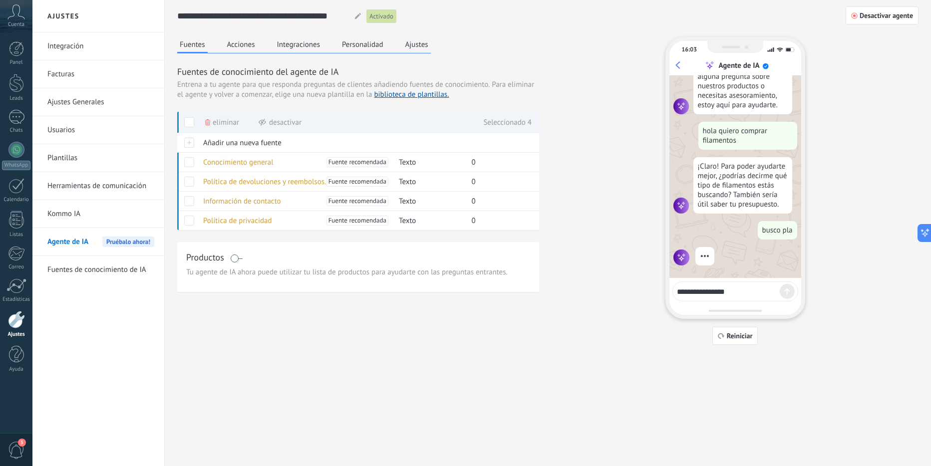
type textarea "**********"
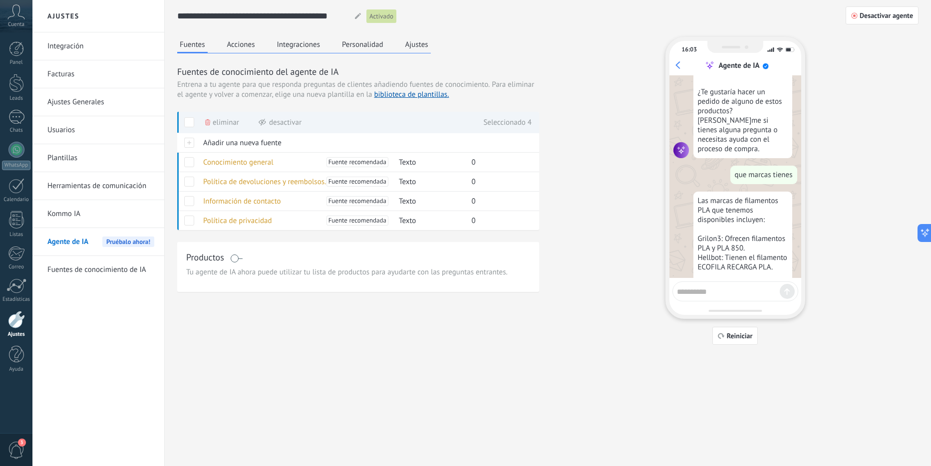
scroll to position [642, 0]
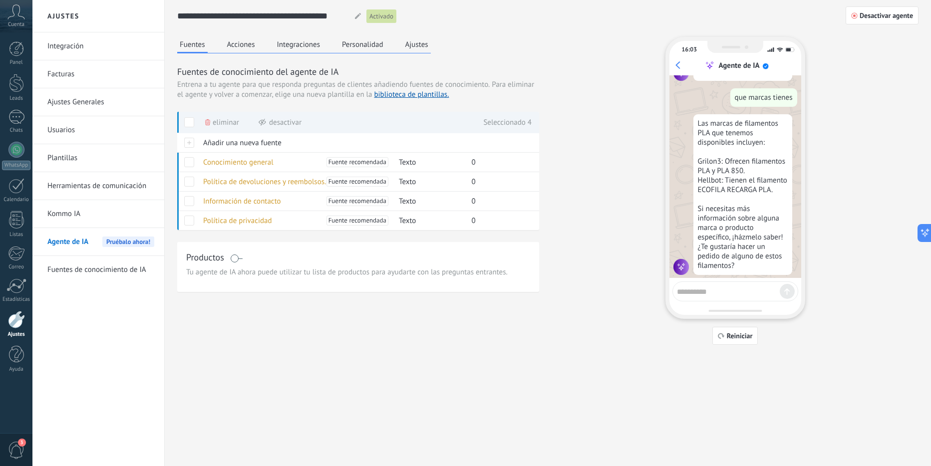
click at [739, 293] on textarea at bounding box center [728, 290] width 103 height 12
click at [66, 213] on link "Kommo IA" at bounding box center [100, 214] width 107 height 28
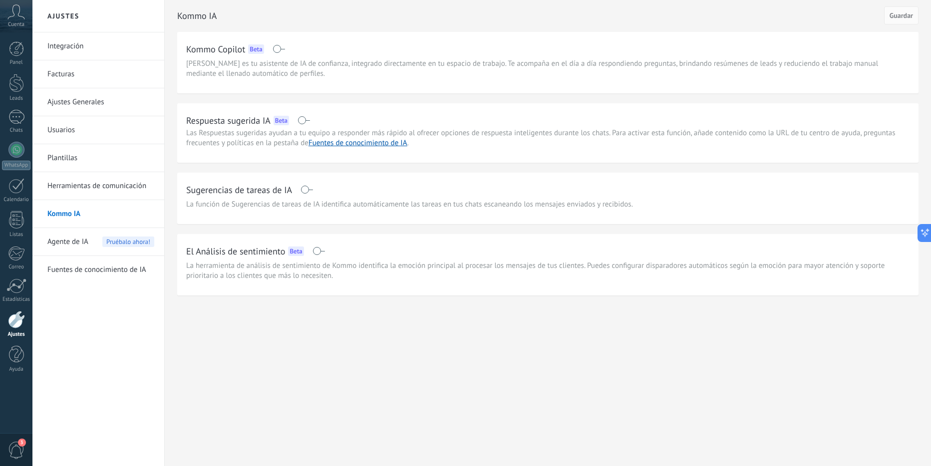
click at [67, 248] on span "Agente de IA" at bounding box center [67, 242] width 41 height 28
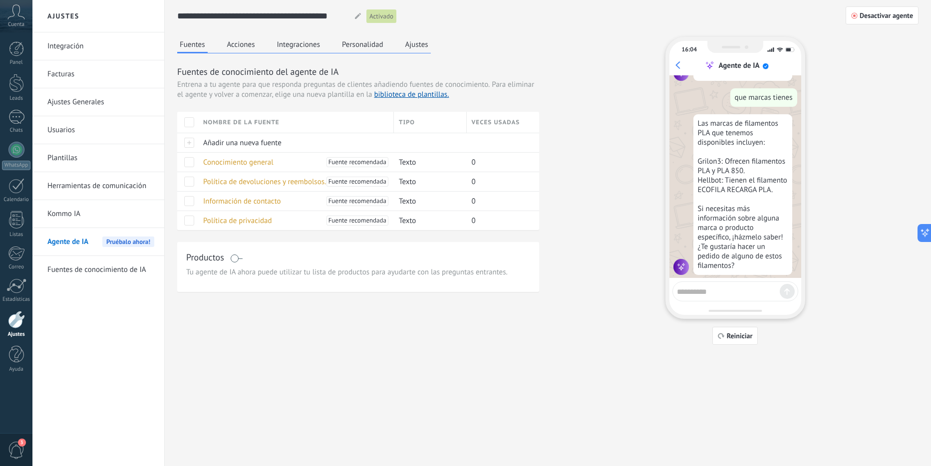
scroll to position [640, 0]
click at [191, 145] on div at bounding box center [187, 142] width 21 height 19
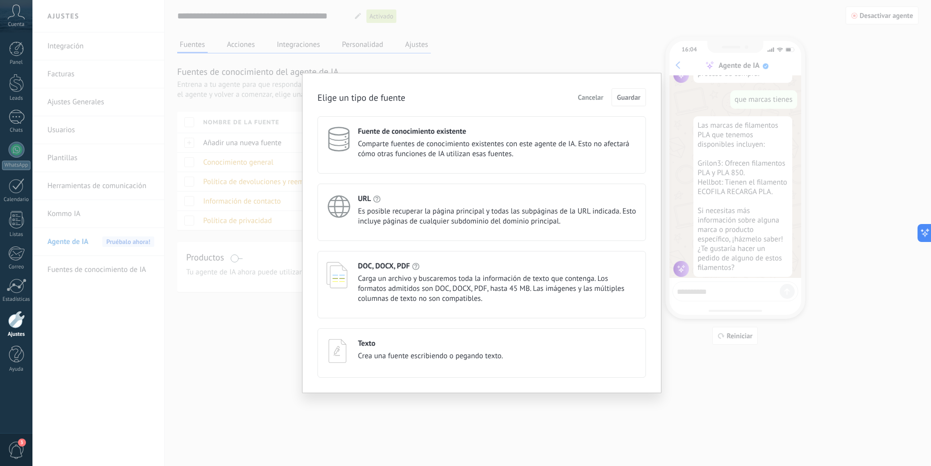
click at [410, 214] on span "Es posible recuperar la página principal y todas las subpáginas de la URL indic…" at bounding box center [497, 217] width 279 height 20
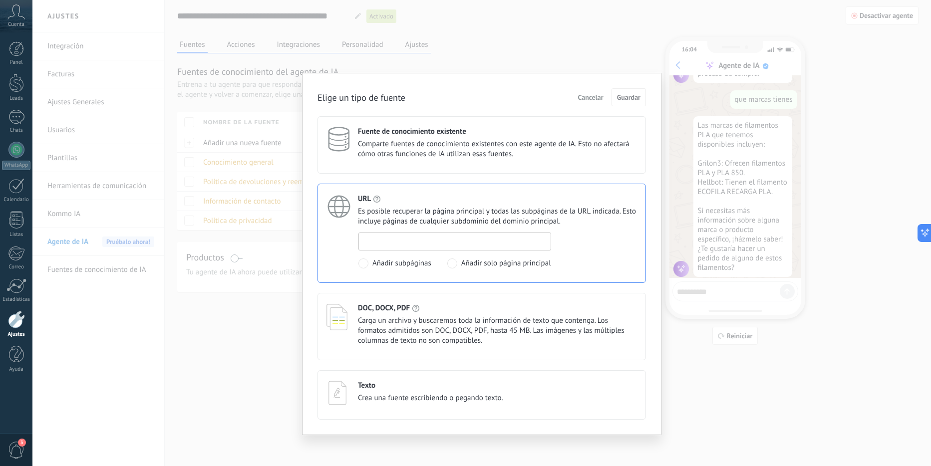
click at [438, 242] on input at bounding box center [455, 241] width 192 height 16
type input "*"
type input "**********"
click at [622, 96] on span "Guardar" at bounding box center [628, 97] width 23 height 7
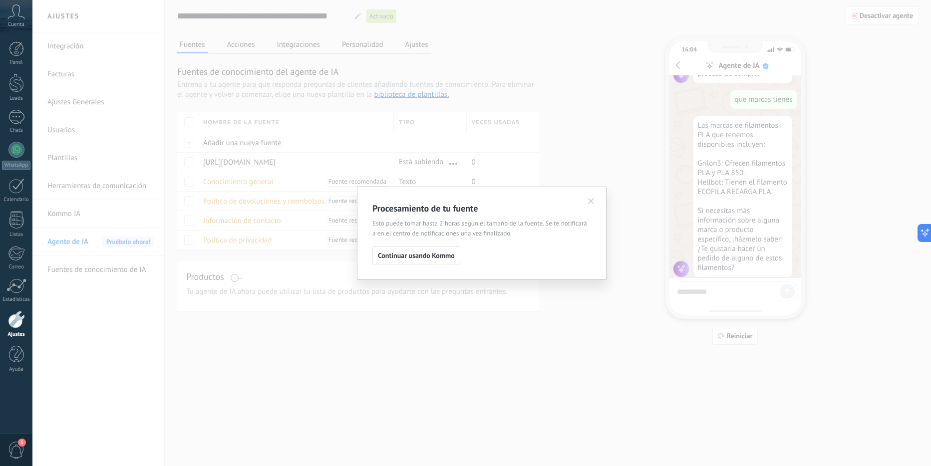
scroll to position [642, 0]
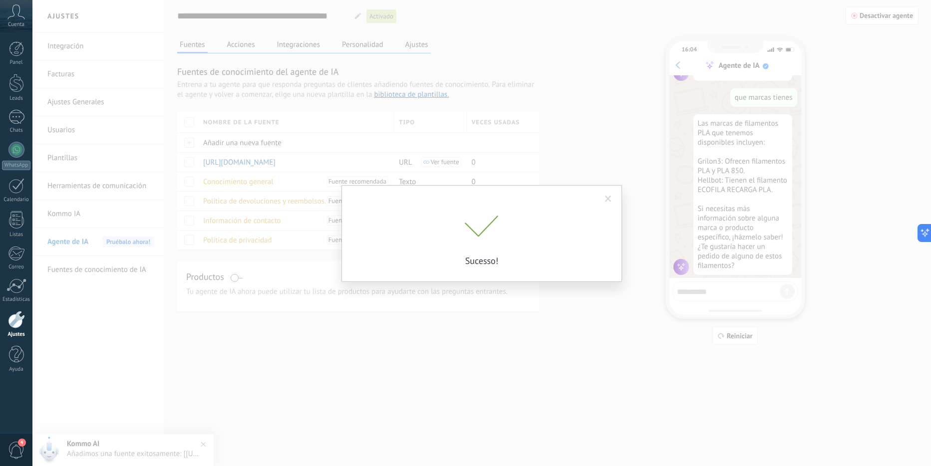
click at [422, 257] on p "Sucesso!" at bounding box center [482, 260] width 250 height 11
click at [605, 198] on span at bounding box center [608, 199] width 6 height 7
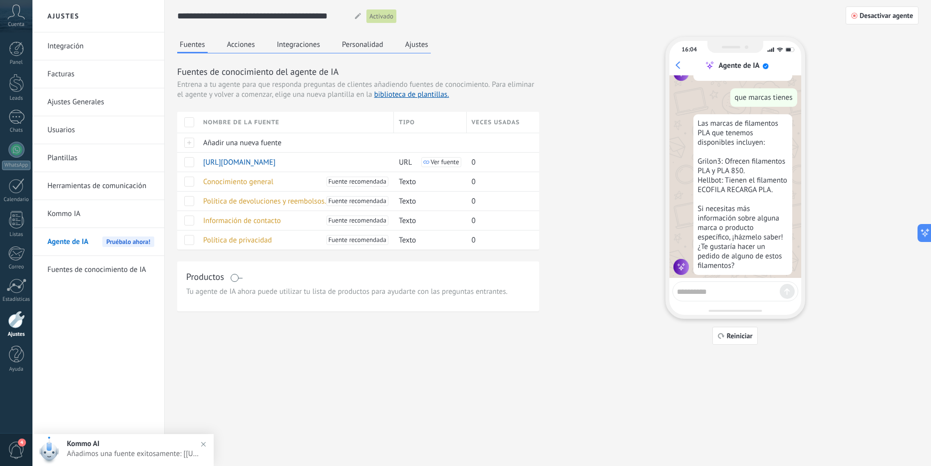
click at [739, 289] on textarea at bounding box center [728, 290] width 103 height 12
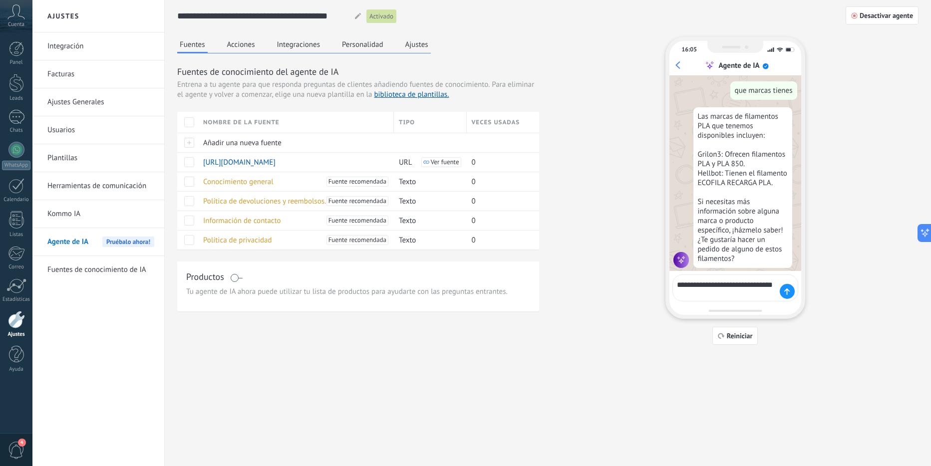
type textarea "**********"
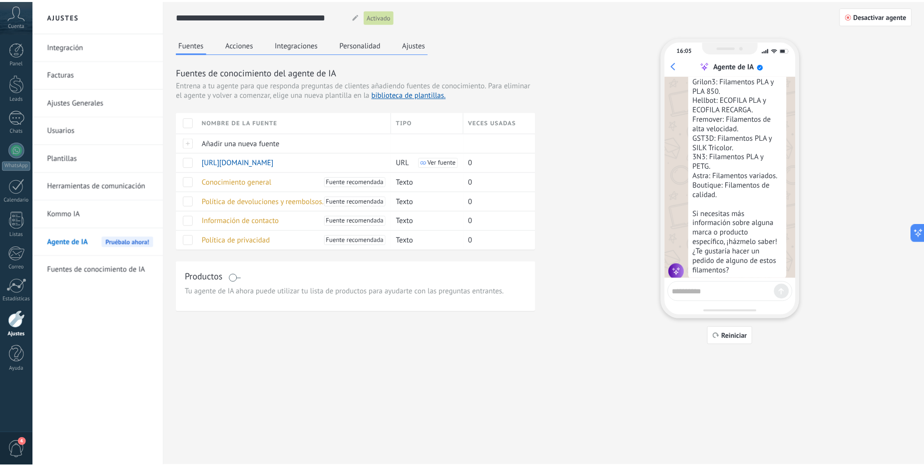
scroll to position [922, 0]
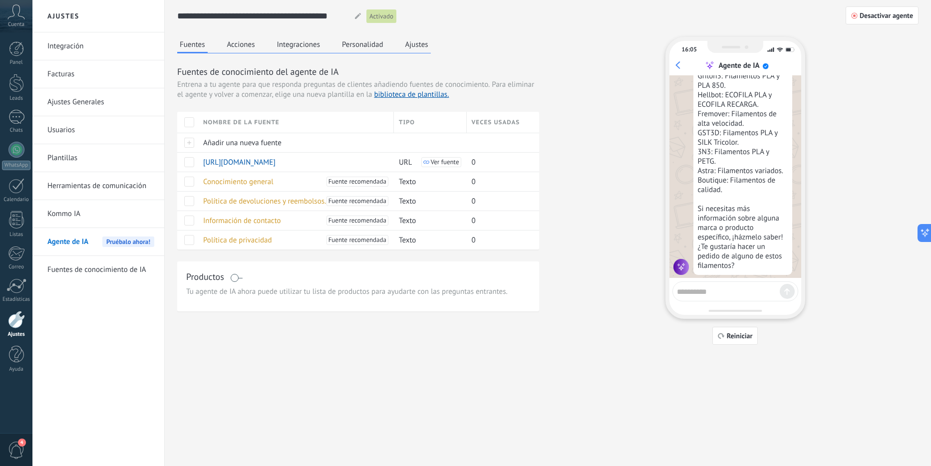
click at [424, 43] on button "Ajustes" at bounding box center [417, 44] width 28 height 15
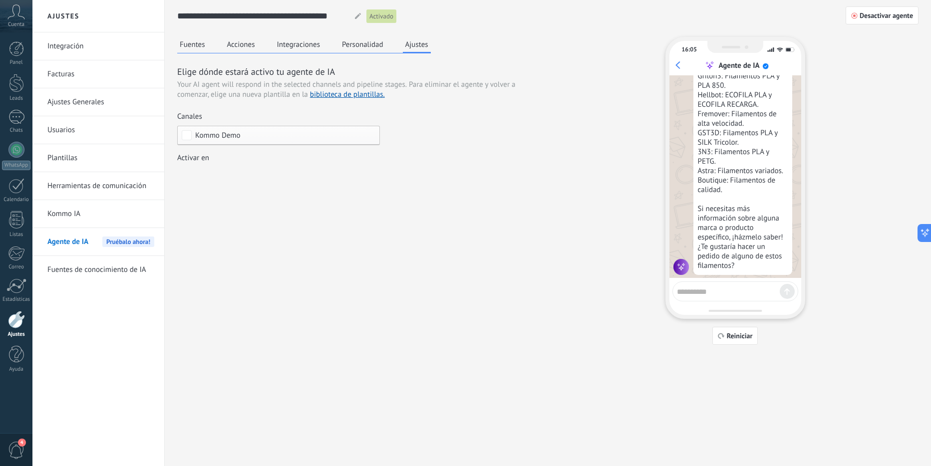
click at [354, 39] on button "Personalidad" at bounding box center [362, 44] width 46 height 15
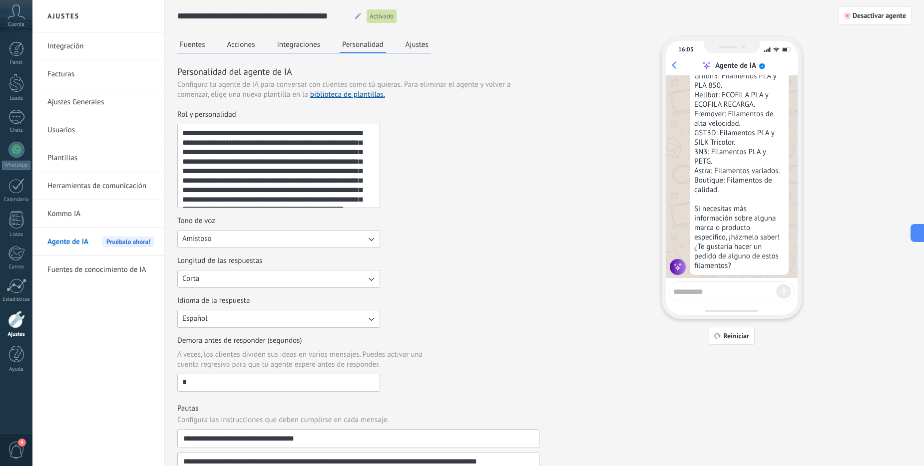
scroll to position [19, 0]
click at [305, 282] on button "Corta" at bounding box center [278, 279] width 203 height 18
click at [301, 297] on li "Media" at bounding box center [275, 296] width 208 height 17
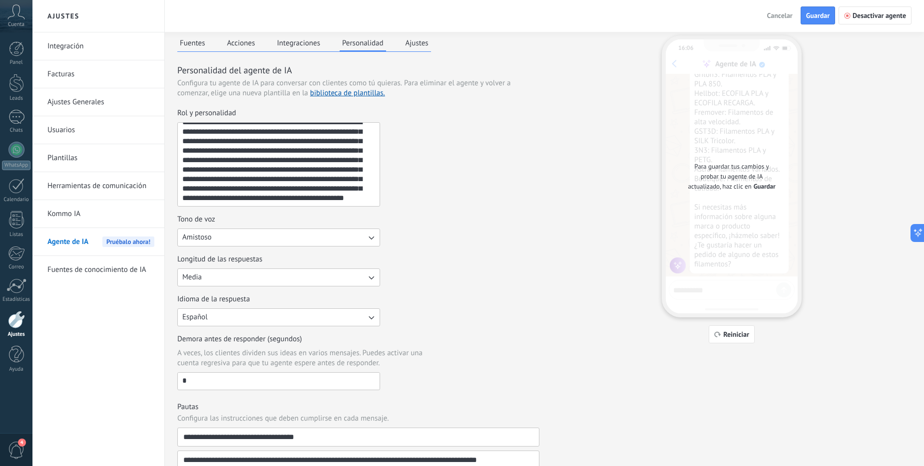
scroll to position [0, 0]
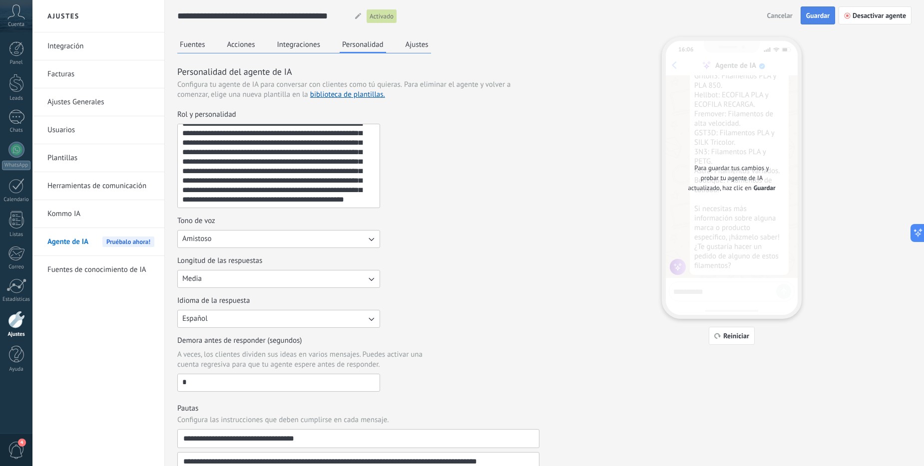
click at [825, 17] on span "Guardar" at bounding box center [817, 15] width 23 height 7
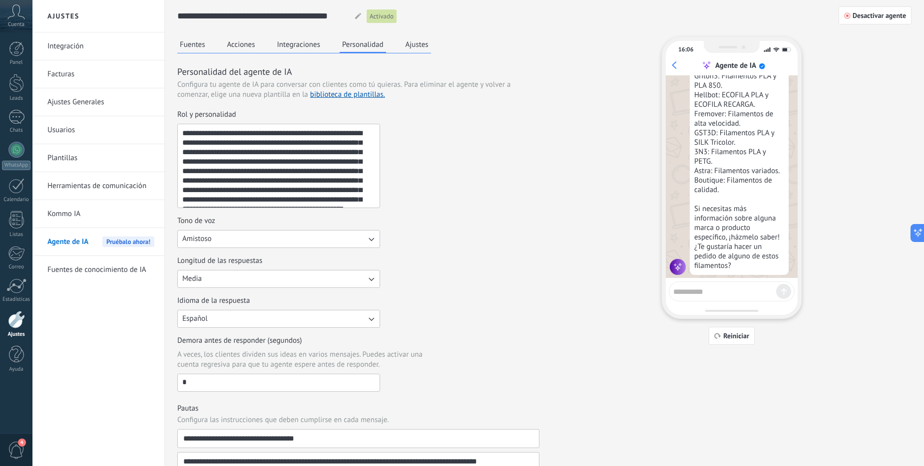
click at [754, 294] on textarea at bounding box center [724, 290] width 103 height 12
type textarea "*"
type textarea "**********"
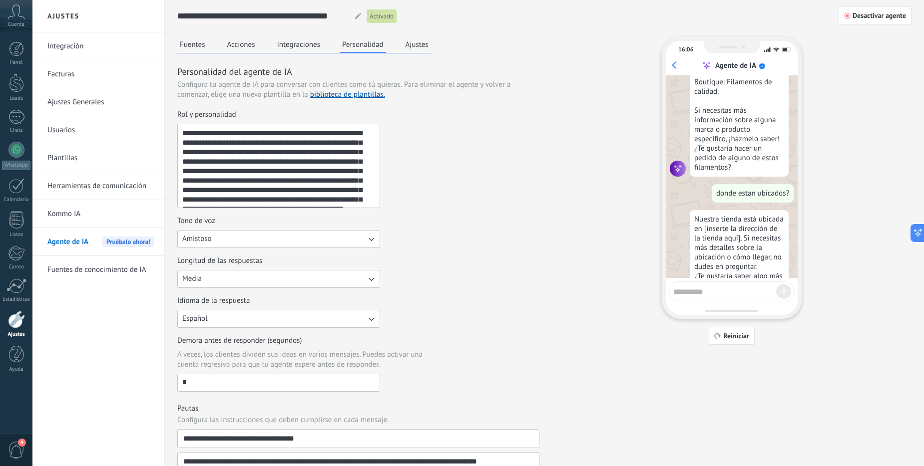
scroll to position [1050, 0]
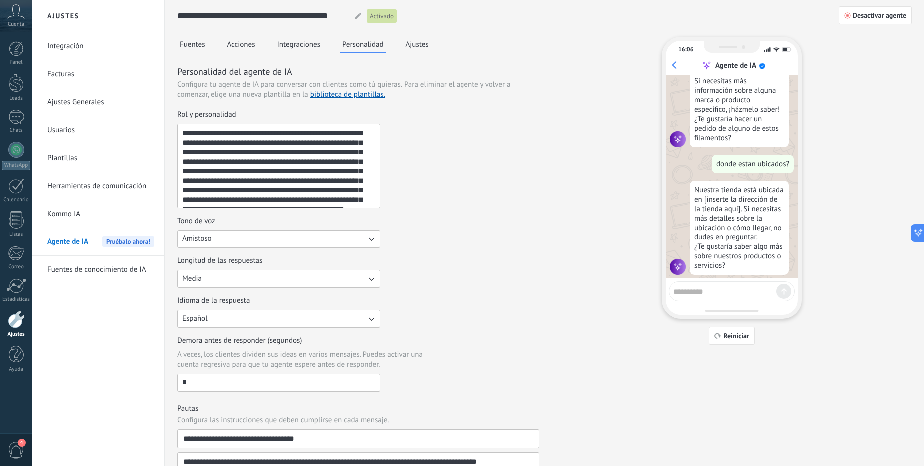
click at [739, 294] on textarea at bounding box center [724, 290] width 103 height 12
type textarea "**********"
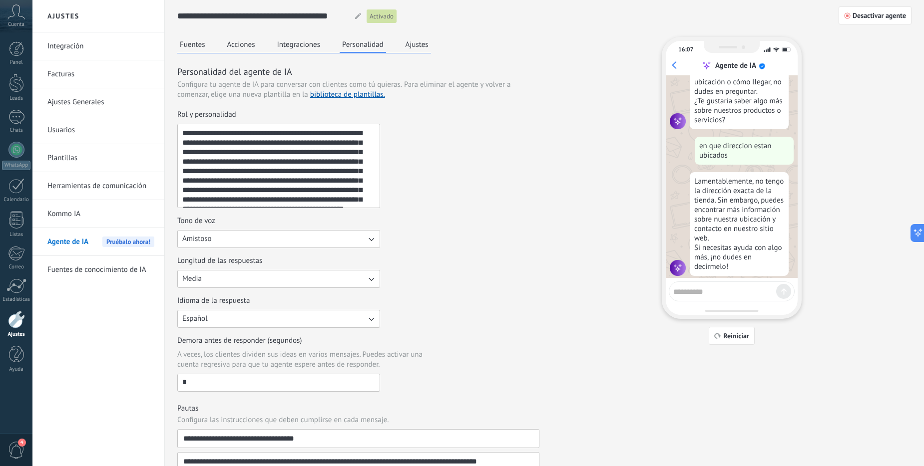
scroll to position [1197, 0]
click at [71, 104] on link "Ajustes Generales" at bounding box center [100, 102] width 107 height 28
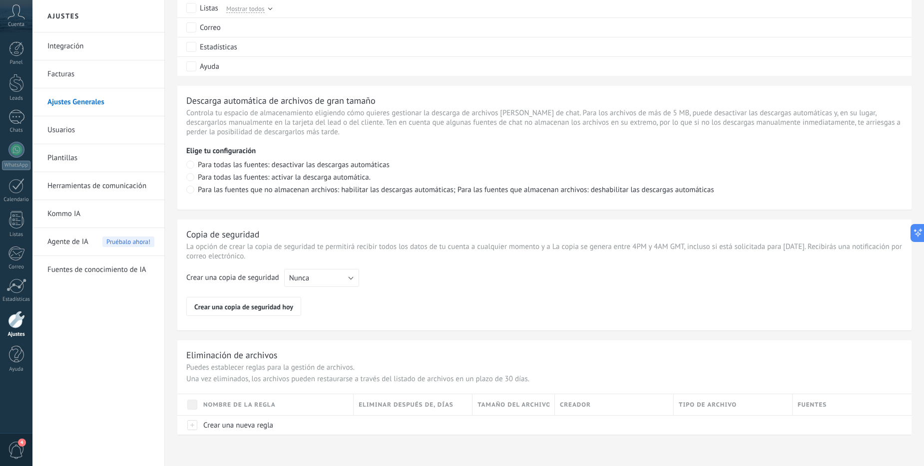
scroll to position [624, 0]
click at [22, 151] on div at bounding box center [16, 150] width 16 height 16
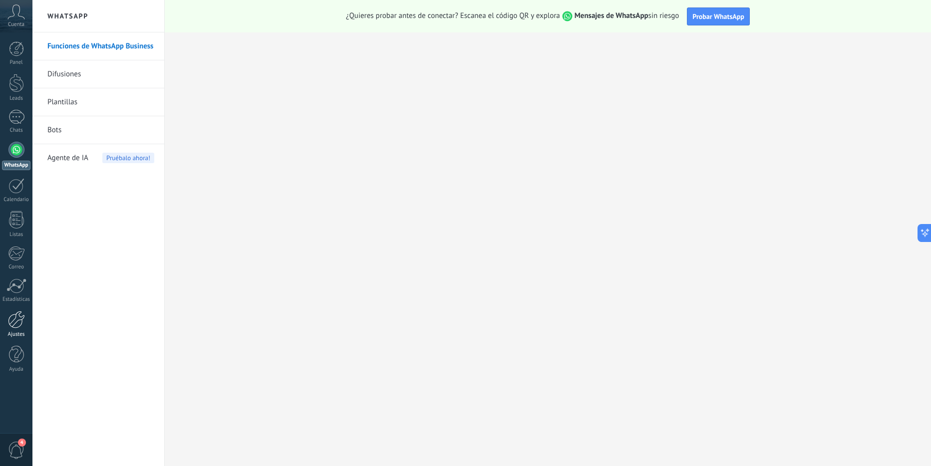
click at [13, 323] on div at bounding box center [16, 319] width 17 height 17
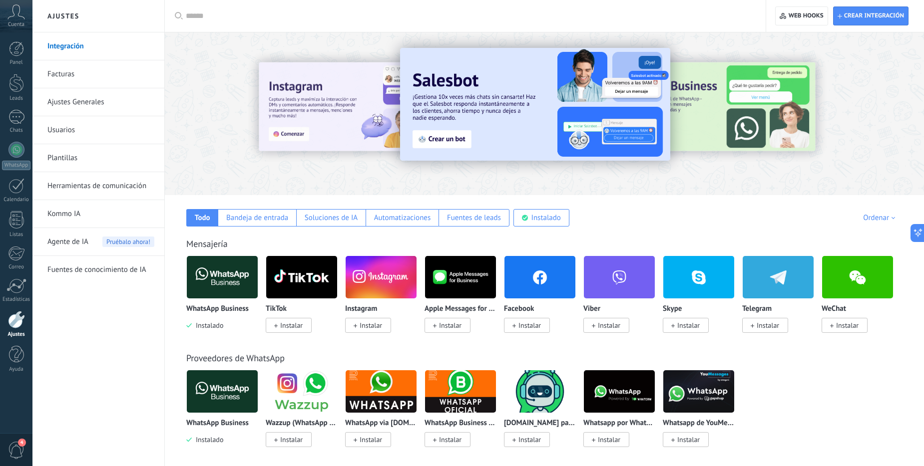
click at [826, 399] on div "WhatsApp Business Instalado Wazzup (WhatsApp & Instagram) Instalar WhatsApp via…" at bounding box center [549, 414] width 726 height 89
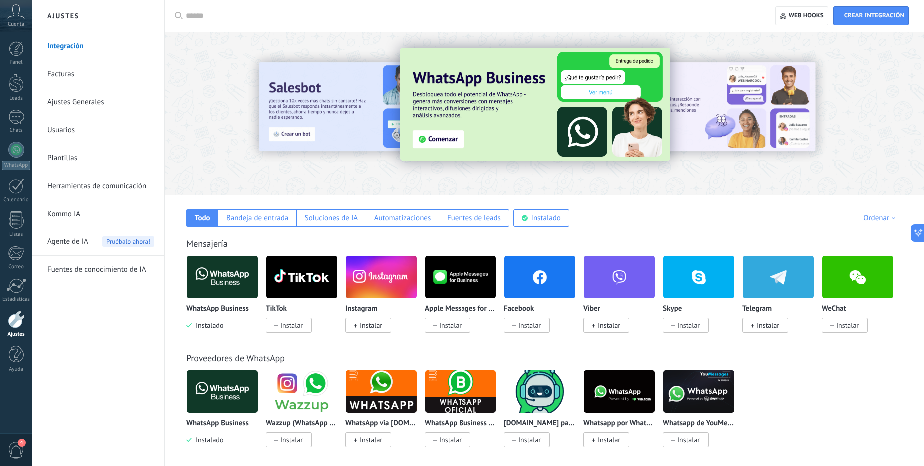
click at [717, 355] on div "Proveedores de WhatsApp" at bounding box center [544, 357] width 716 height 11
click at [8, 17] on use at bounding box center [16, 11] width 17 height 14
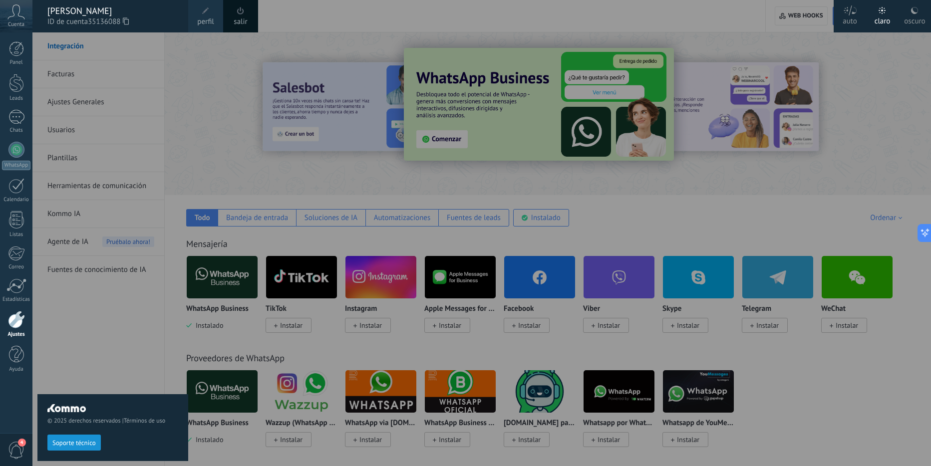
click at [677, 17] on div at bounding box center [497, 233] width 931 height 466
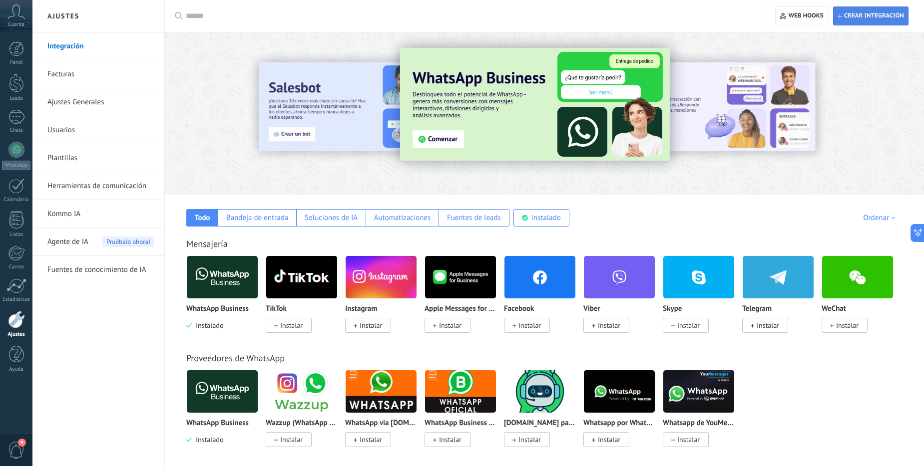
click at [873, 22] on span "Crear integración" at bounding box center [870, 16] width 66 height 18
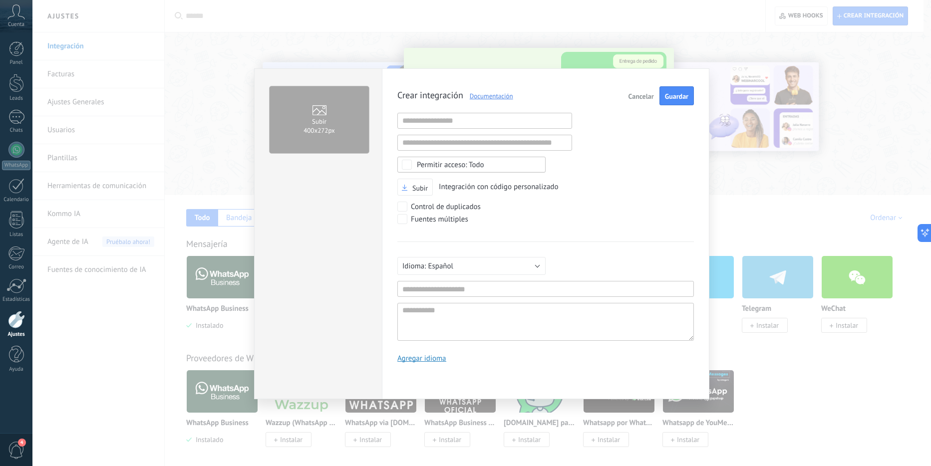
scroll to position [9, 0]
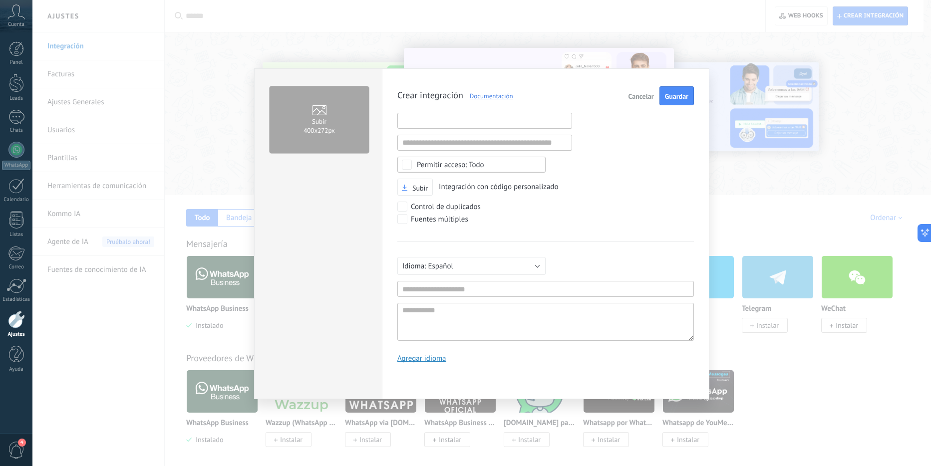
click at [471, 120] on input "text" at bounding box center [484, 121] width 175 height 16
click at [693, 222] on div "Fuentes múltiples" at bounding box center [545, 220] width 297 height 12
click at [236, 147] on div "Subir 400х272px Crear integración Documentación Cancelar Guardar URL inválida U…" at bounding box center [481, 233] width 899 height 466
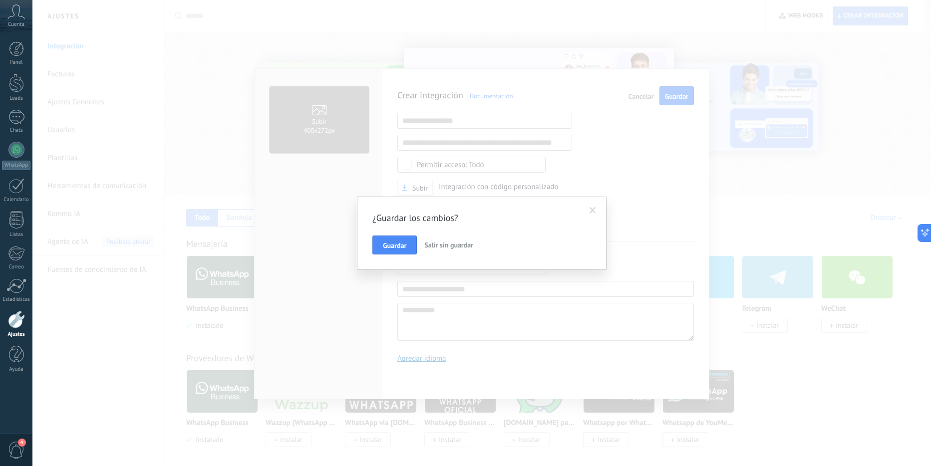
click at [138, 174] on div "¿Guardar los cambios? Guardar Salir sin guardar" at bounding box center [481, 233] width 899 height 466
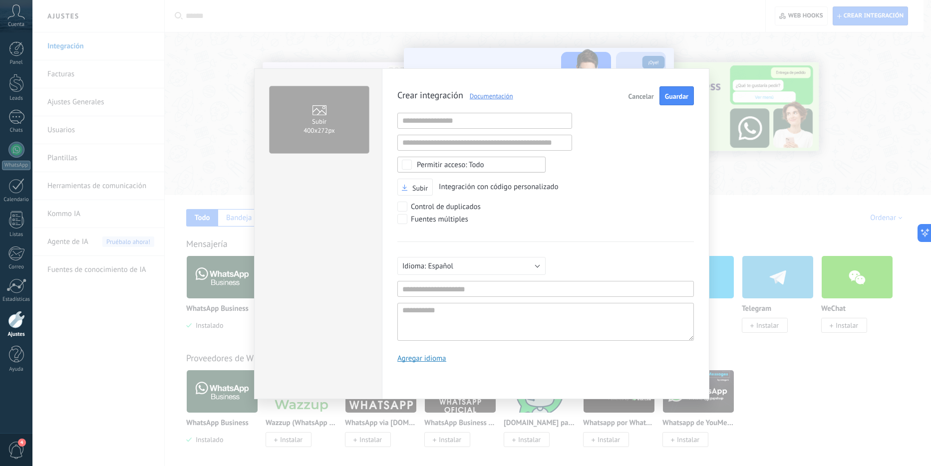
click at [71, 304] on div "Subir 400х272px Crear integración Documentación Cancelar Guardar URL inválida U…" at bounding box center [481, 233] width 899 height 466
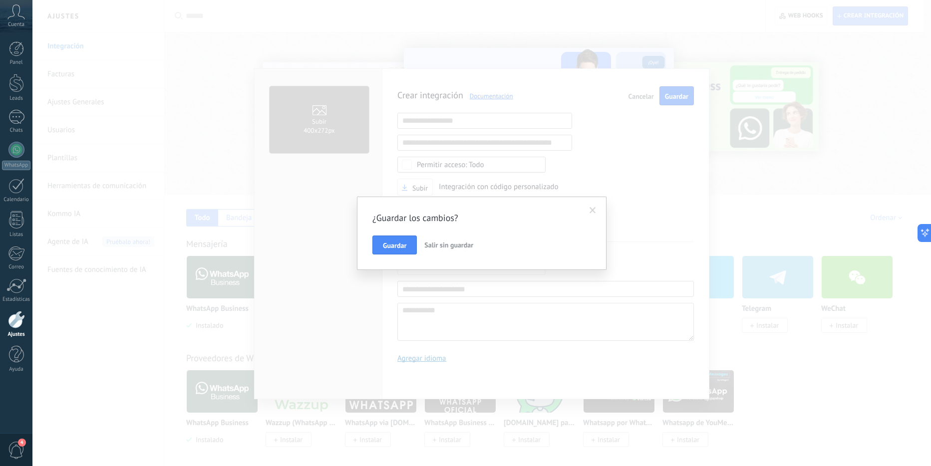
click at [20, 322] on div at bounding box center [16, 319] width 17 height 17
click at [405, 251] on button "Guardar" at bounding box center [394, 245] width 44 height 19
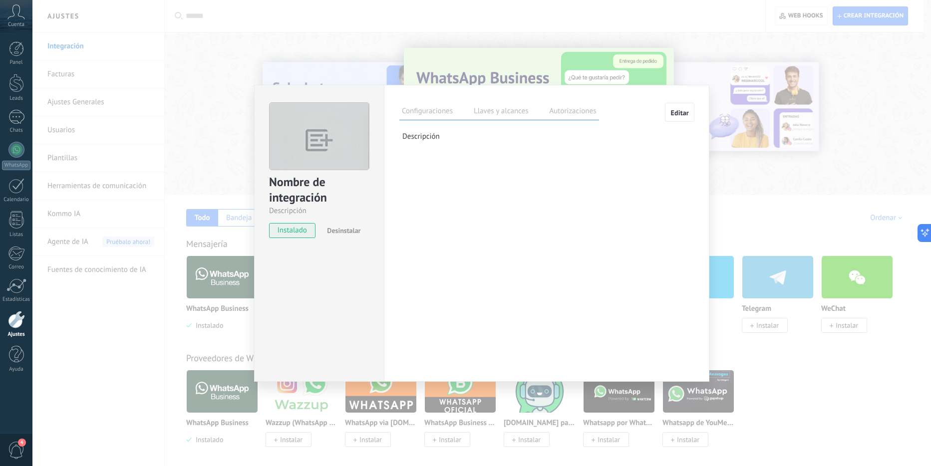
click at [268, 56] on div "Nombre de integración Descripción instalado Desinstalar Configuraciones Llaves …" at bounding box center [481, 233] width 899 height 466
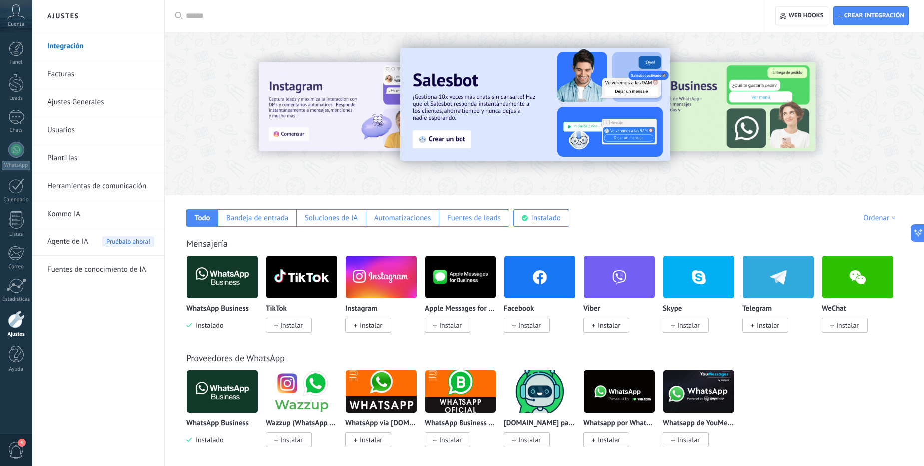
click at [221, 123] on div at bounding box center [299, 113] width 219 height 90
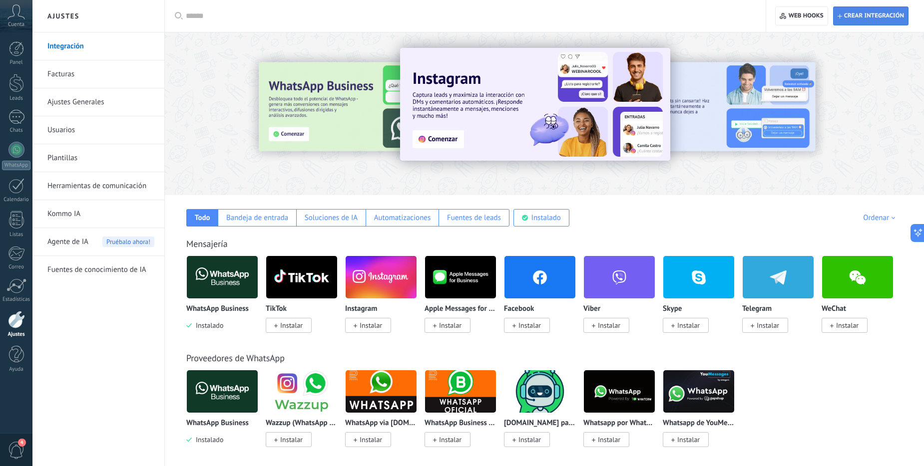
click at [874, 20] on span "Crear integración" at bounding box center [870, 16] width 66 height 18
type textarea "**********"
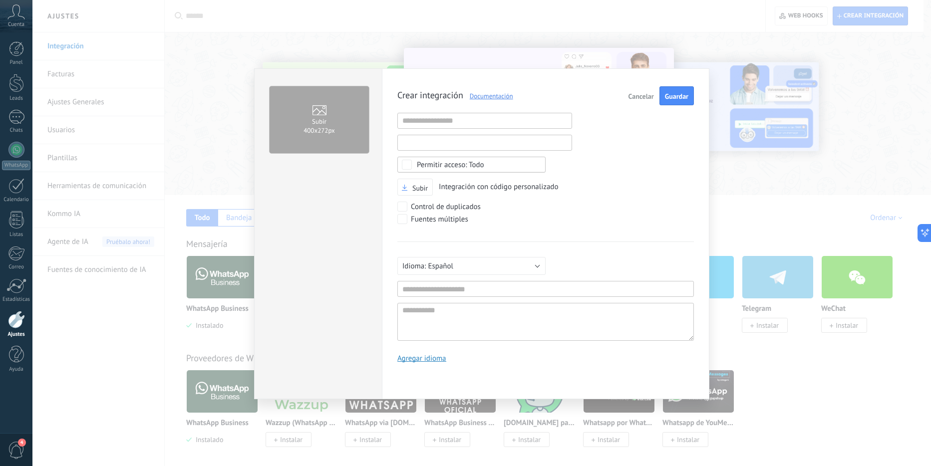
click at [485, 145] on input "text" at bounding box center [484, 143] width 175 height 16
click at [492, 124] on input "text" at bounding box center [484, 121] width 175 height 16
click at [646, 142] on div "Crear integración Documentación Cancelar Guardar URL inválida URL inválida Ning…" at bounding box center [545, 228] width 297 height 284
click at [825, 175] on div "Subir 400х272px Crear integración Documentación Cancelar Guardar URL inválida U…" at bounding box center [481, 233] width 899 height 466
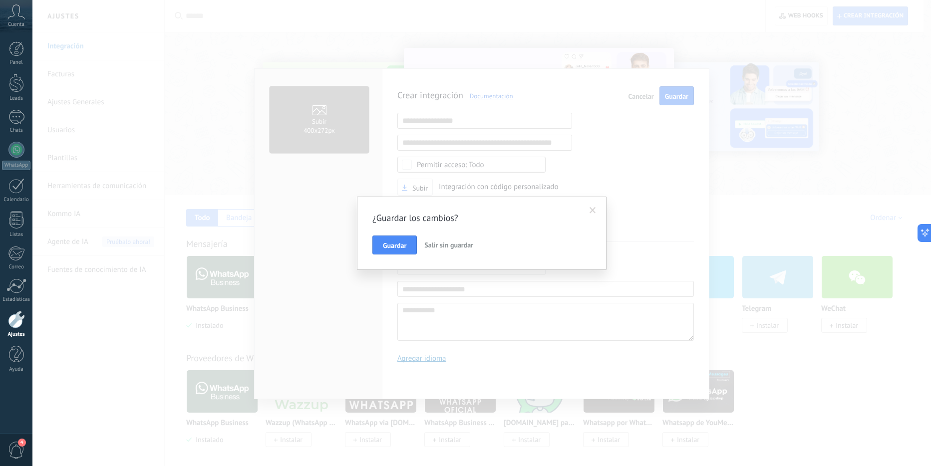
click at [592, 209] on span at bounding box center [593, 210] width 6 height 7
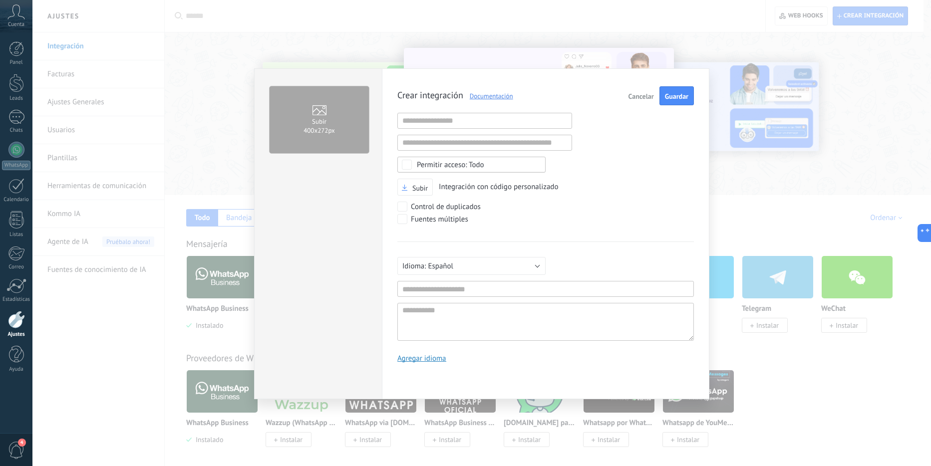
click at [222, 55] on div "Subir 400х272px Crear integración Documentación Cancelar Guardar URL inválida U…" at bounding box center [481, 233] width 899 height 466
